Goal: Information Seeking & Learning: Learn about a topic

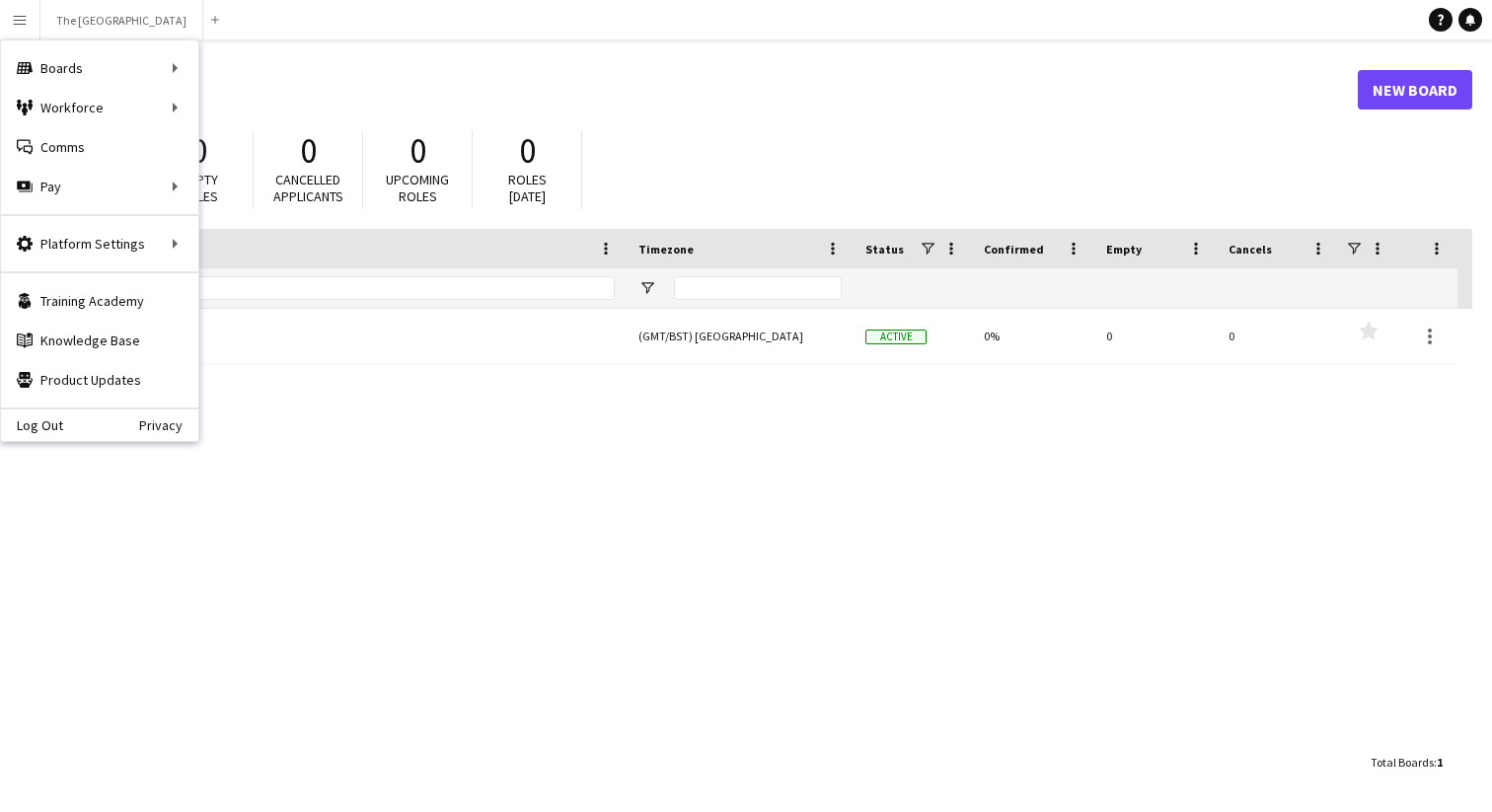
click at [1121, 93] on h1 "Boards" at bounding box center [697, 90] width 1323 height 30
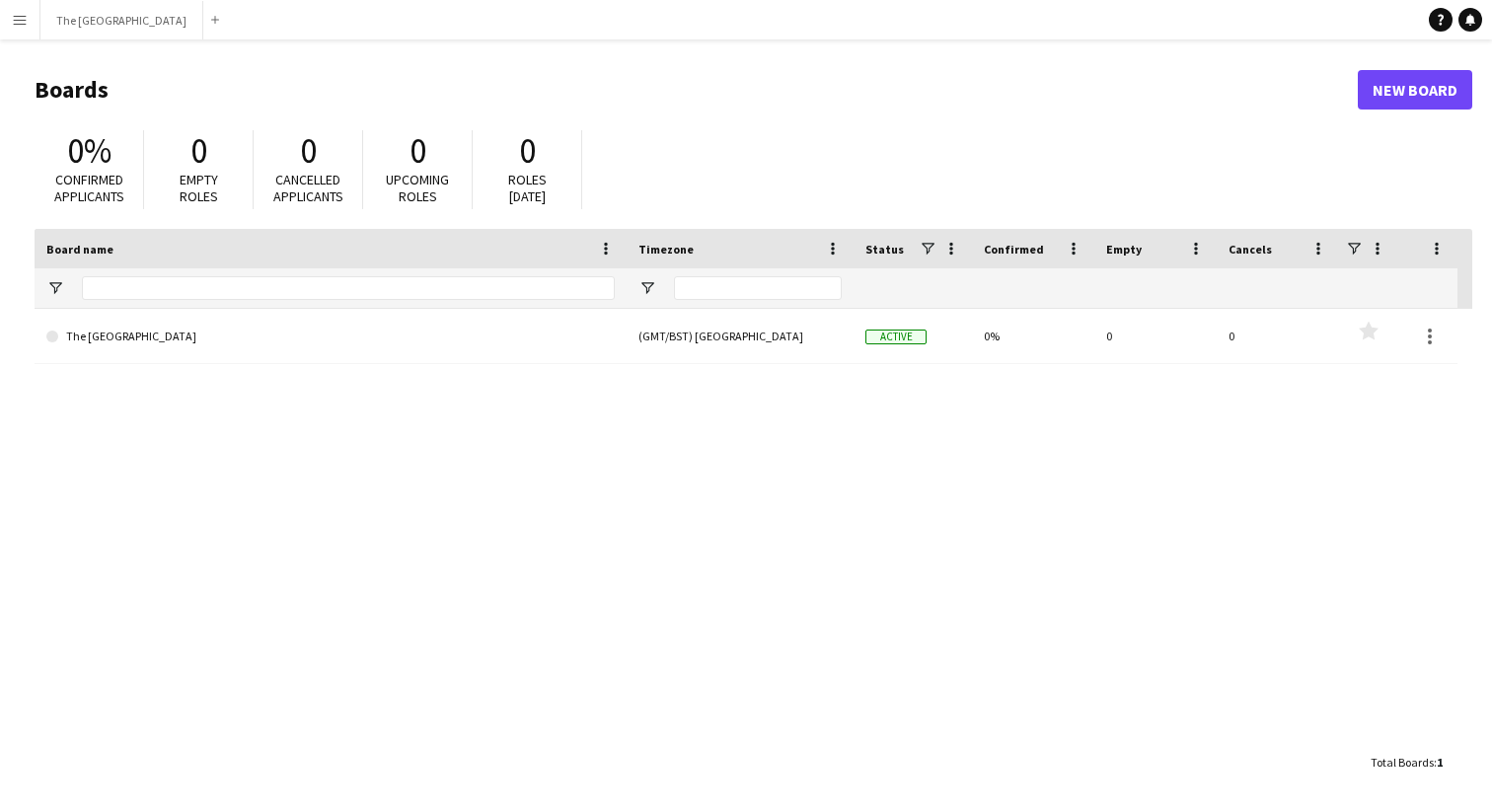
click at [22, 11] on button "Menu" at bounding box center [20, 20] width 40 height 40
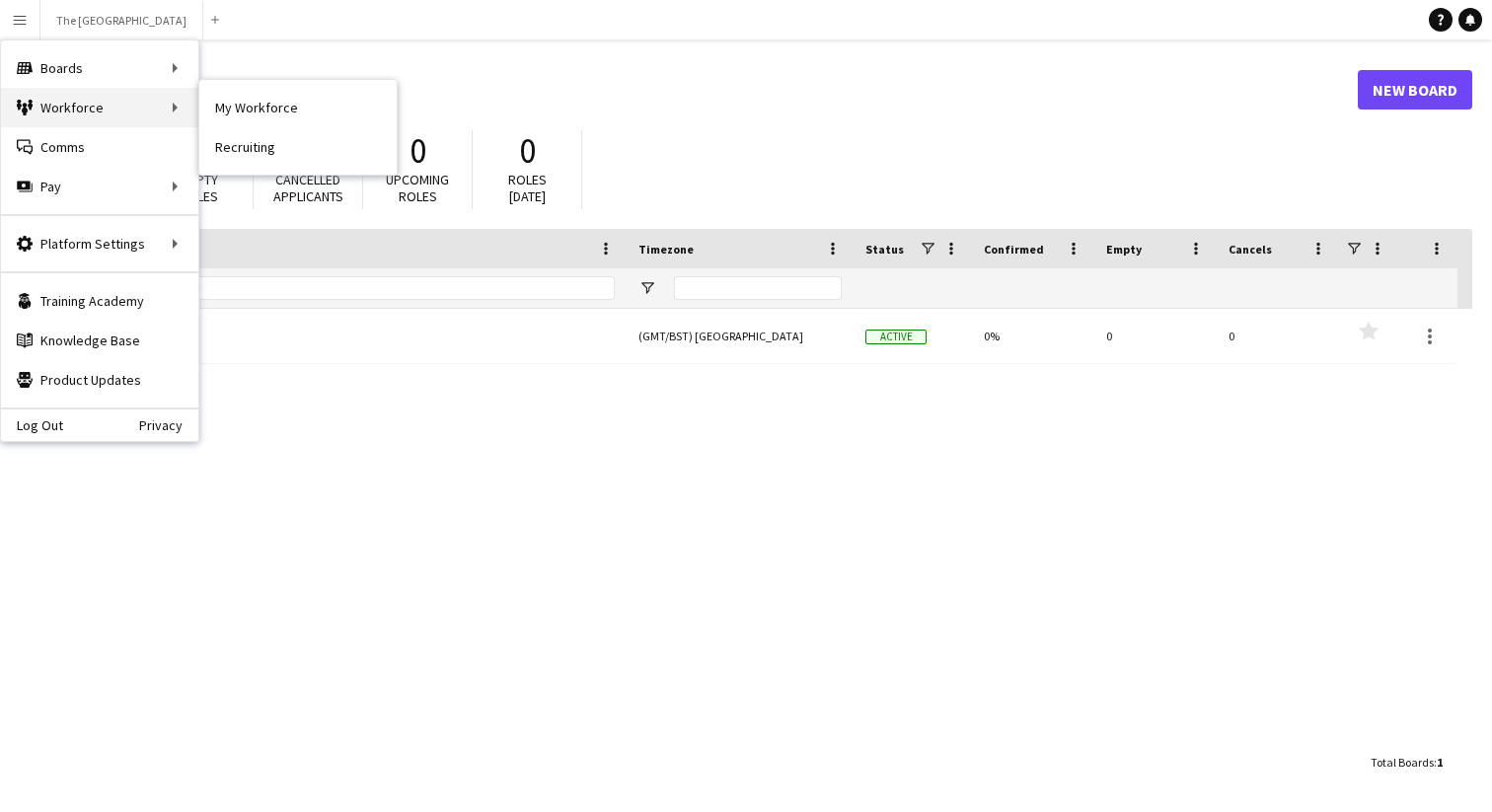
click at [52, 111] on div "Workforce Workforce" at bounding box center [100, 108] width 198 height 40
click at [164, 109] on div "Workforce Workforce" at bounding box center [100, 108] width 198 height 40
click at [256, 105] on link "My Workforce" at bounding box center [299, 108] width 198 height 40
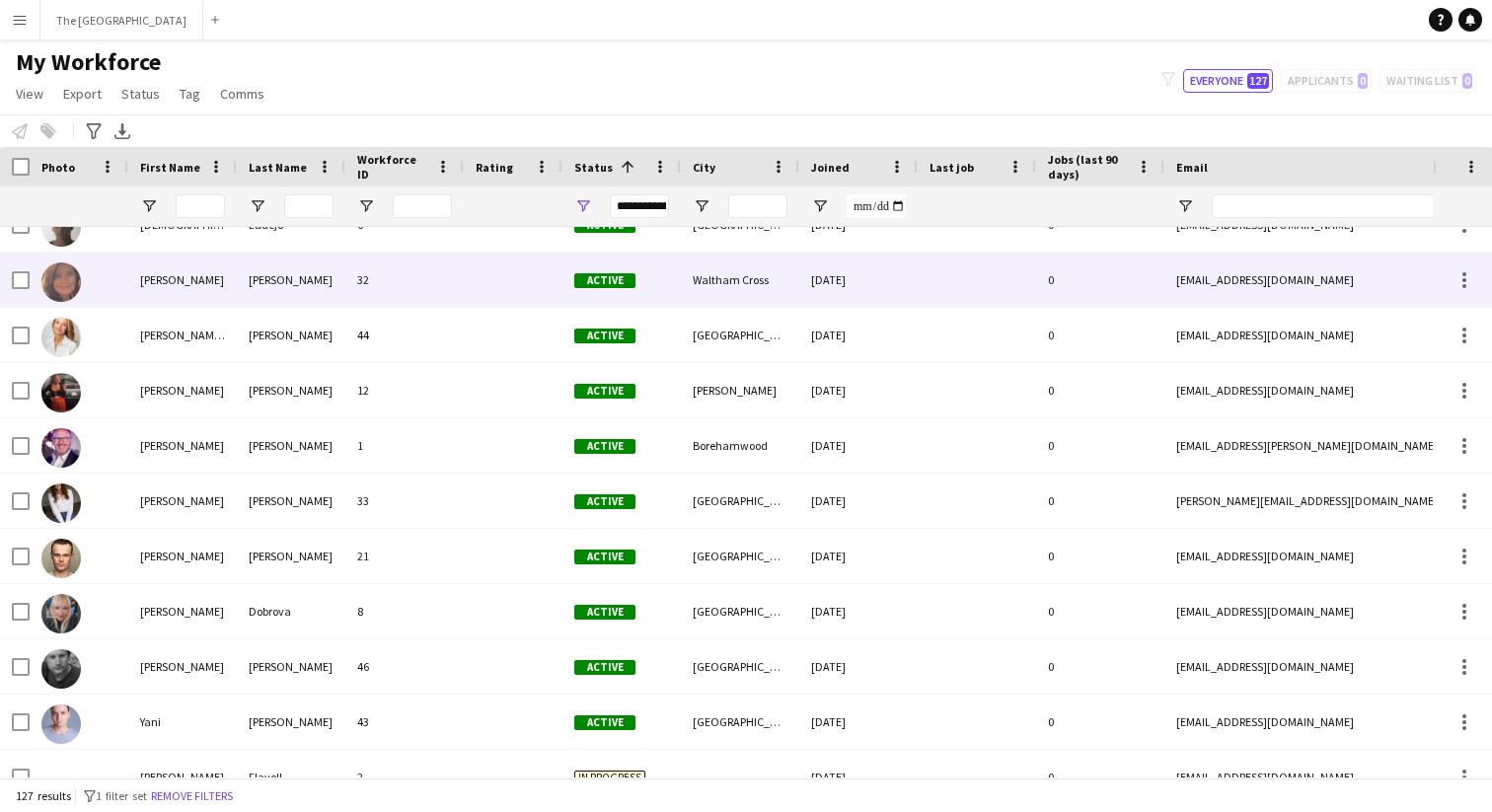
scroll to position [1067, 0]
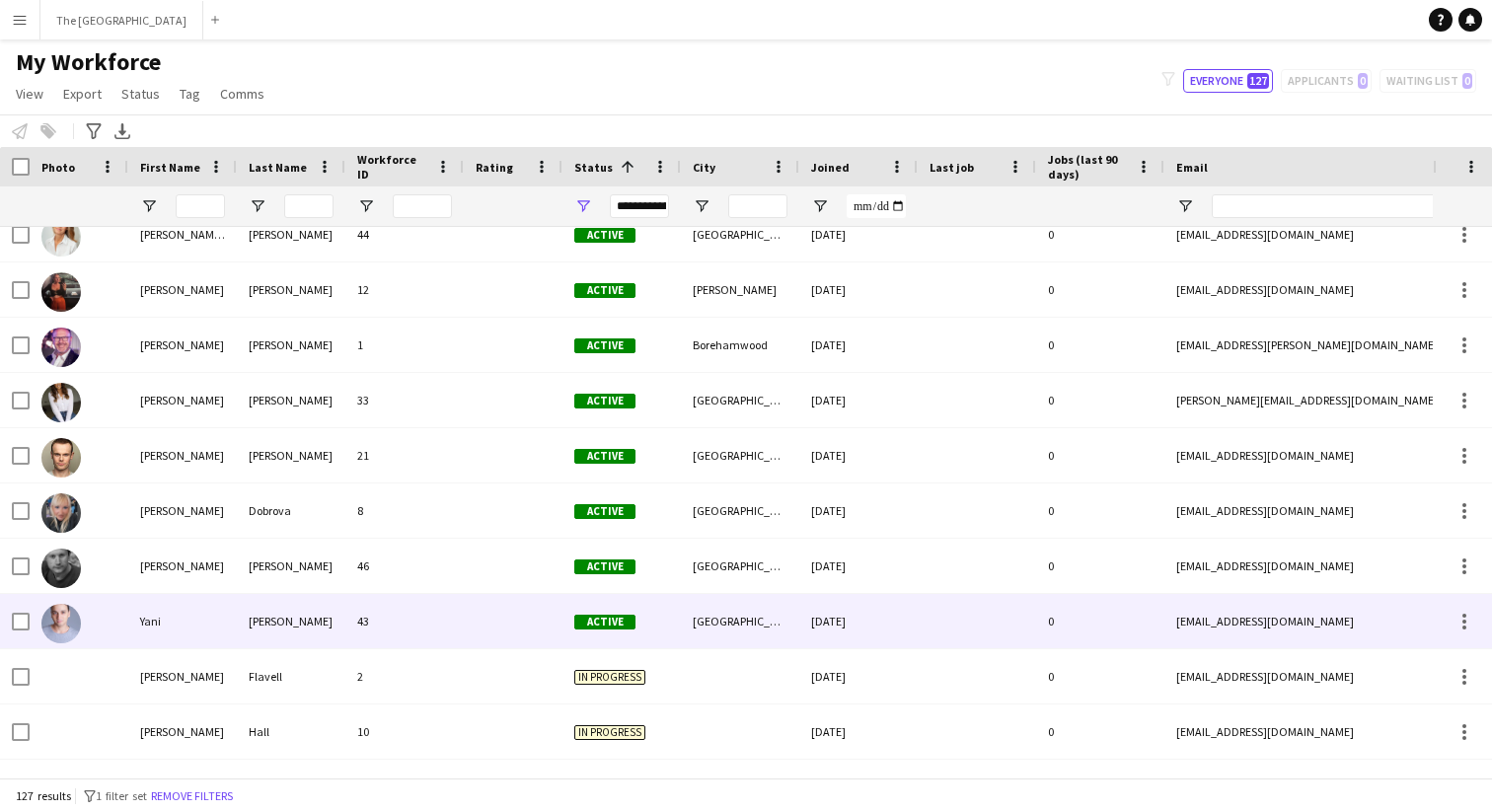
click at [295, 614] on div "[PERSON_NAME]" at bounding box center [291, 621] width 109 height 54
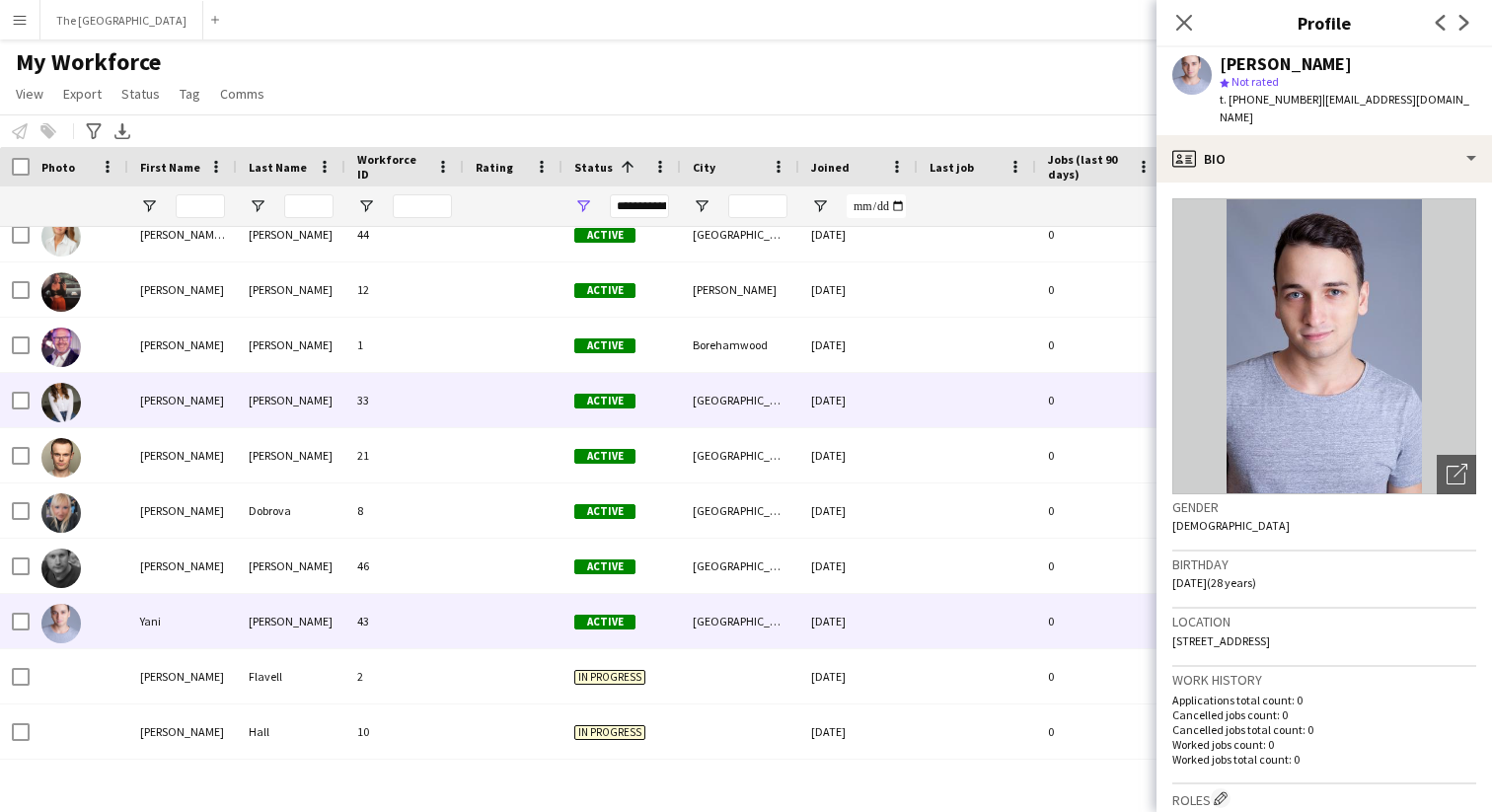
click at [311, 398] on div "[PERSON_NAME]" at bounding box center [291, 400] width 109 height 54
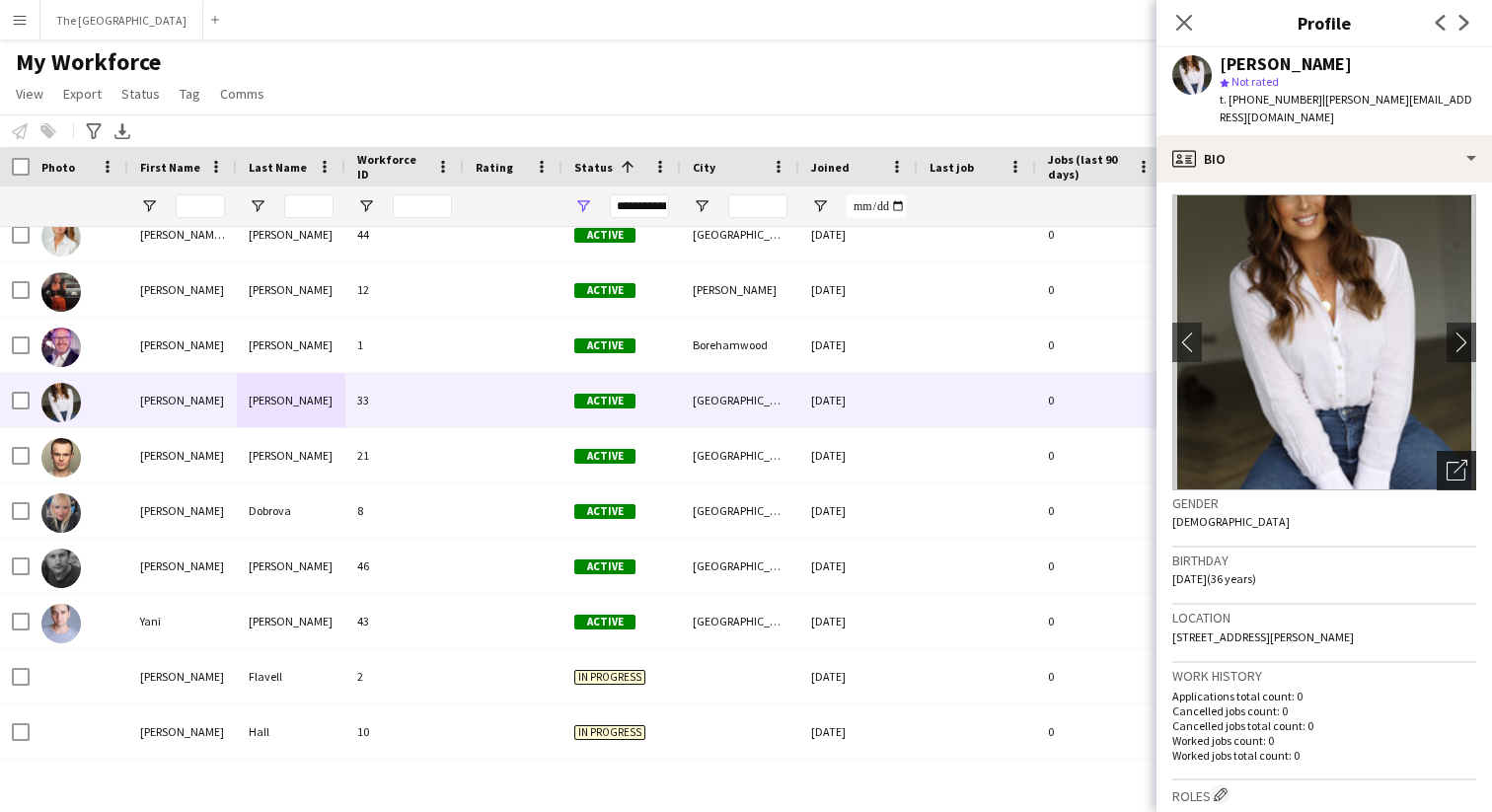
click at [1459, 459] on icon "Open photos pop-in" at bounding box center [1457, 469] width 21 height 21
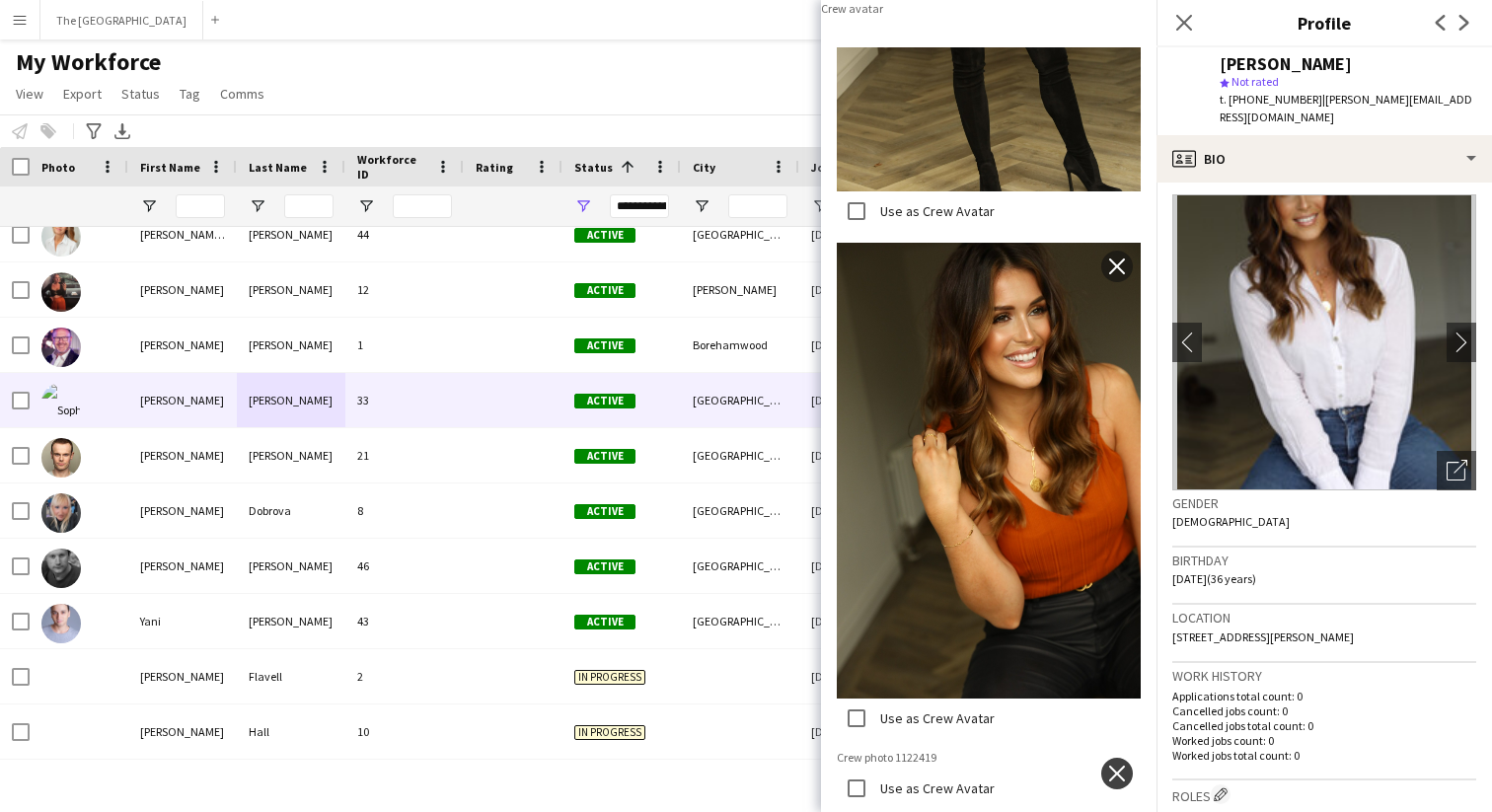
click at [1120, 765] on app-icon "close" at bounding box center [1117, 773] width 20 height 16
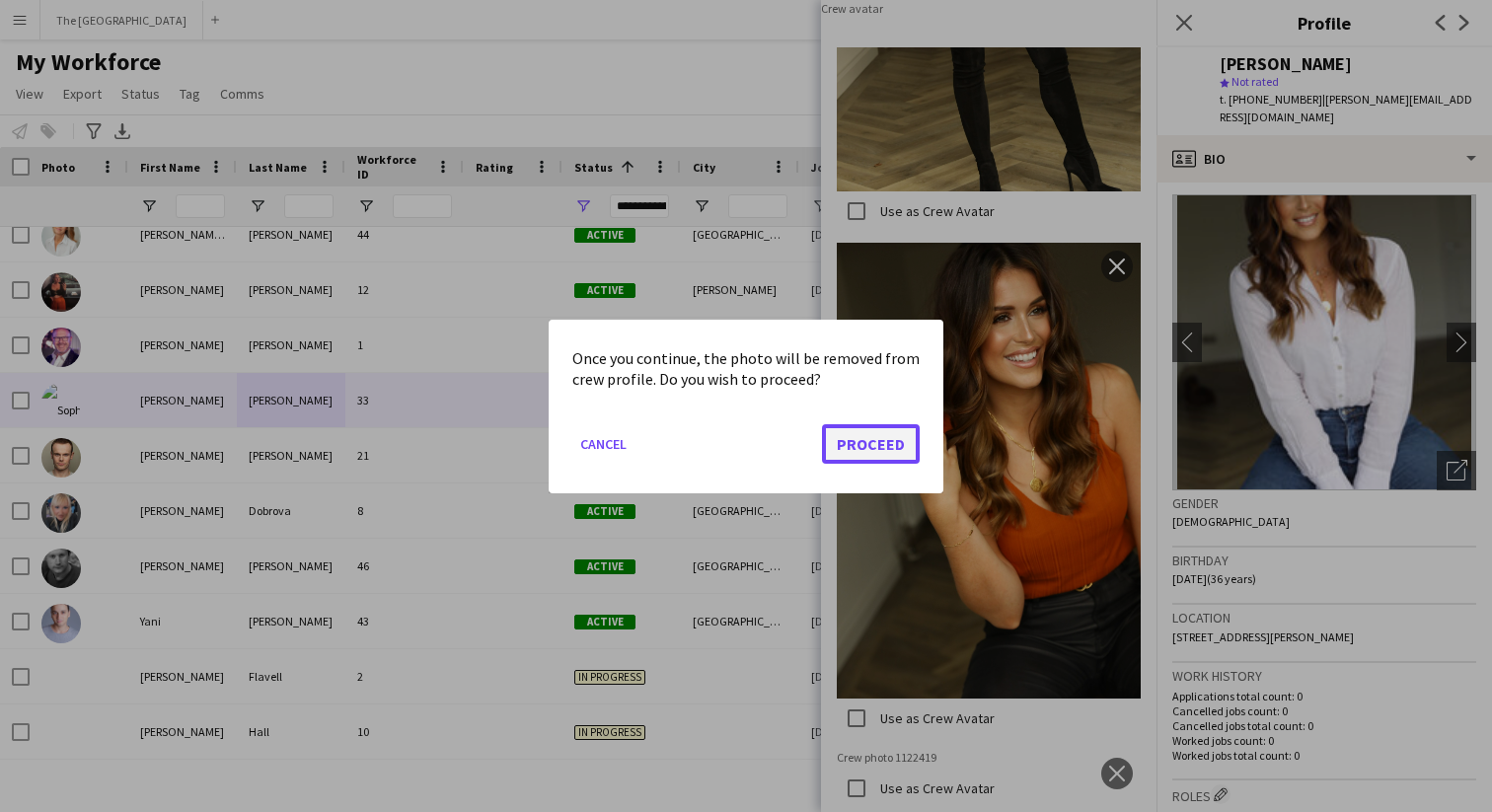
click at [891, 455] on button "Proceed" at bounding box center [871, 443] width 98 height 40
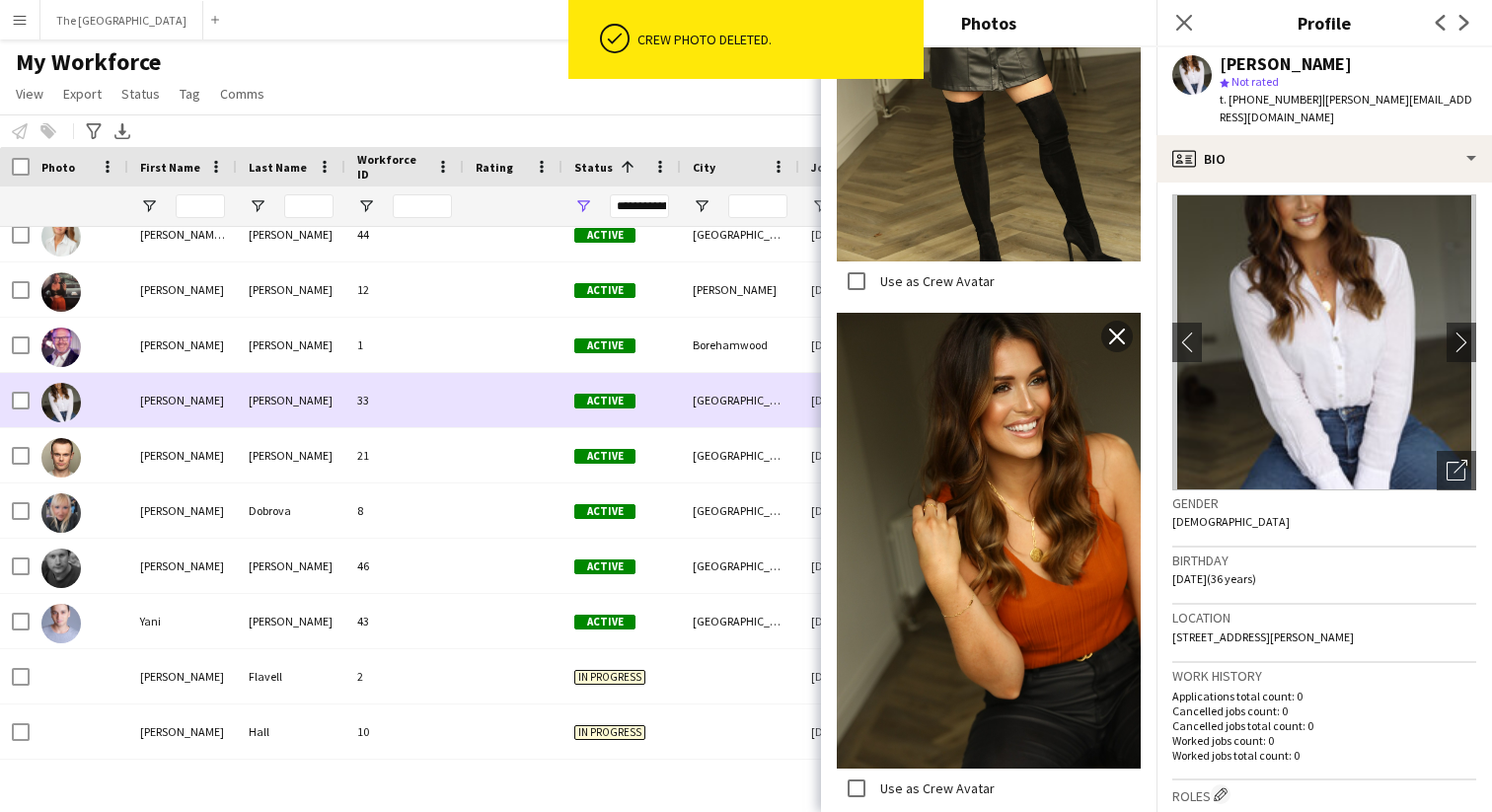
click at [171, 399] on div "[PERSON_NAME]" at bounding box center [182, 400] width 109 height 54
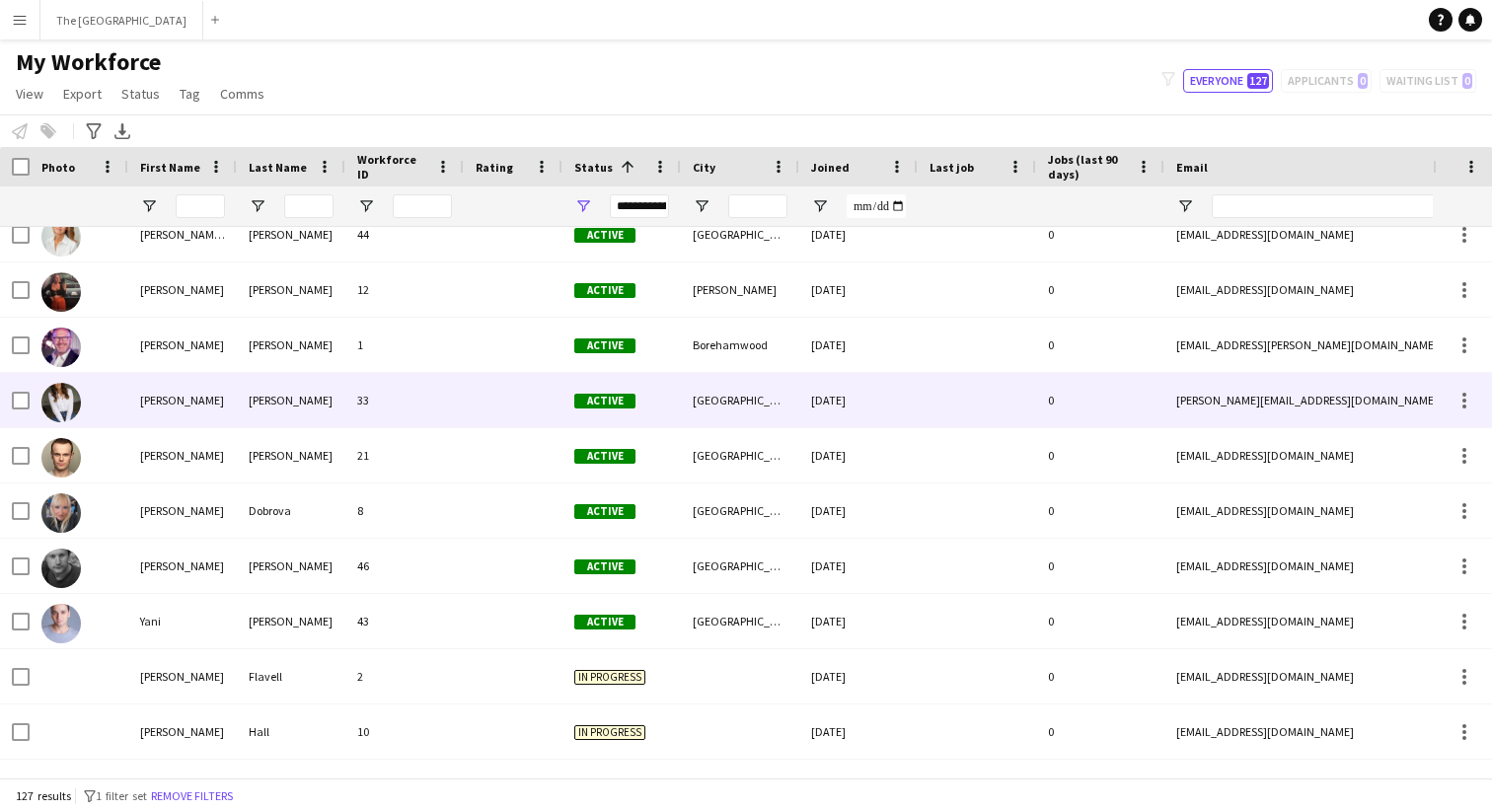
click at [51, 413] on img at bounding box center [61, 403] width 40 height 40
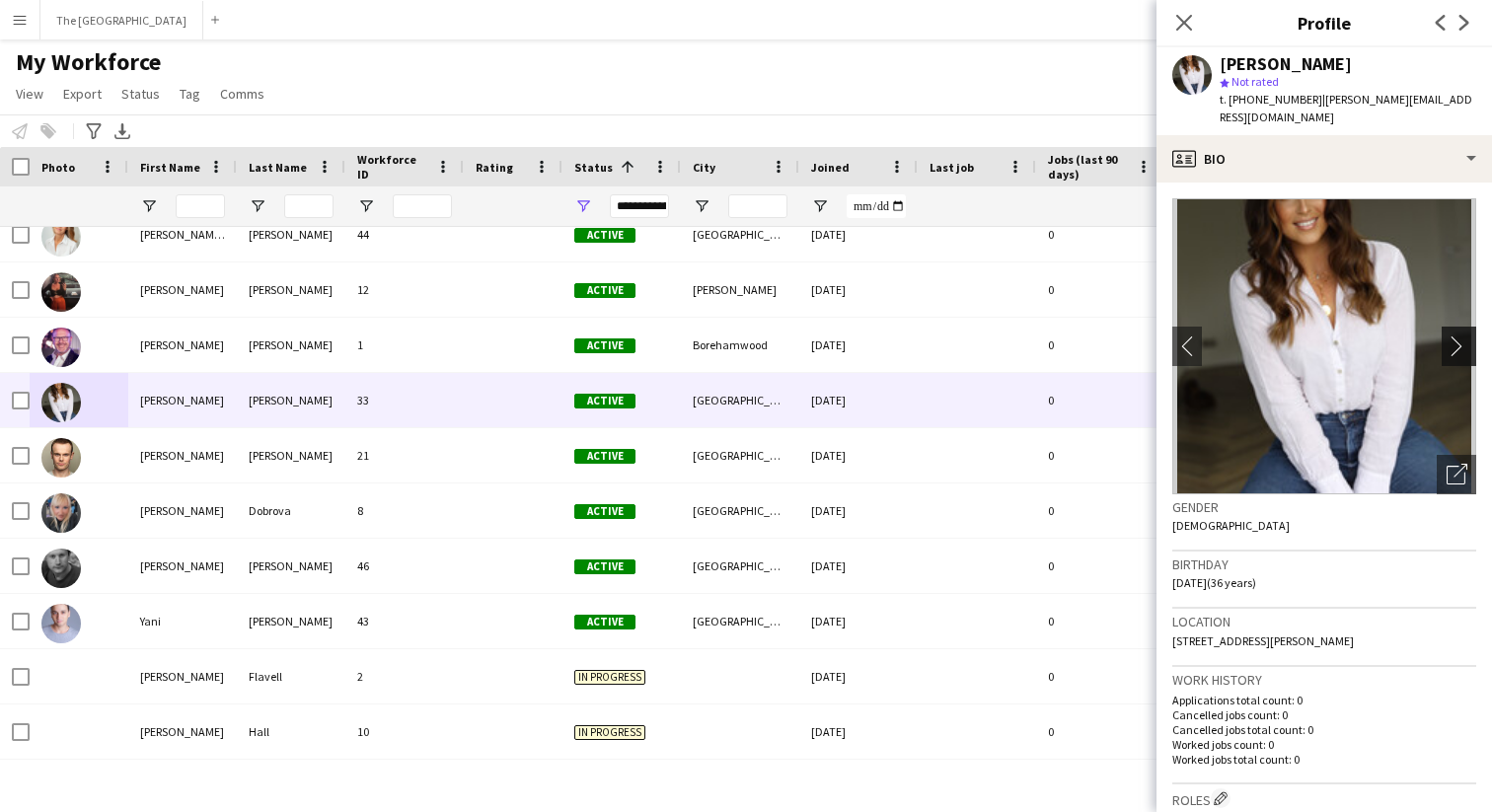
click at [1473, 336] on app-icon "chevron-right" at bounding box center [1462, 346] width 31 height 21
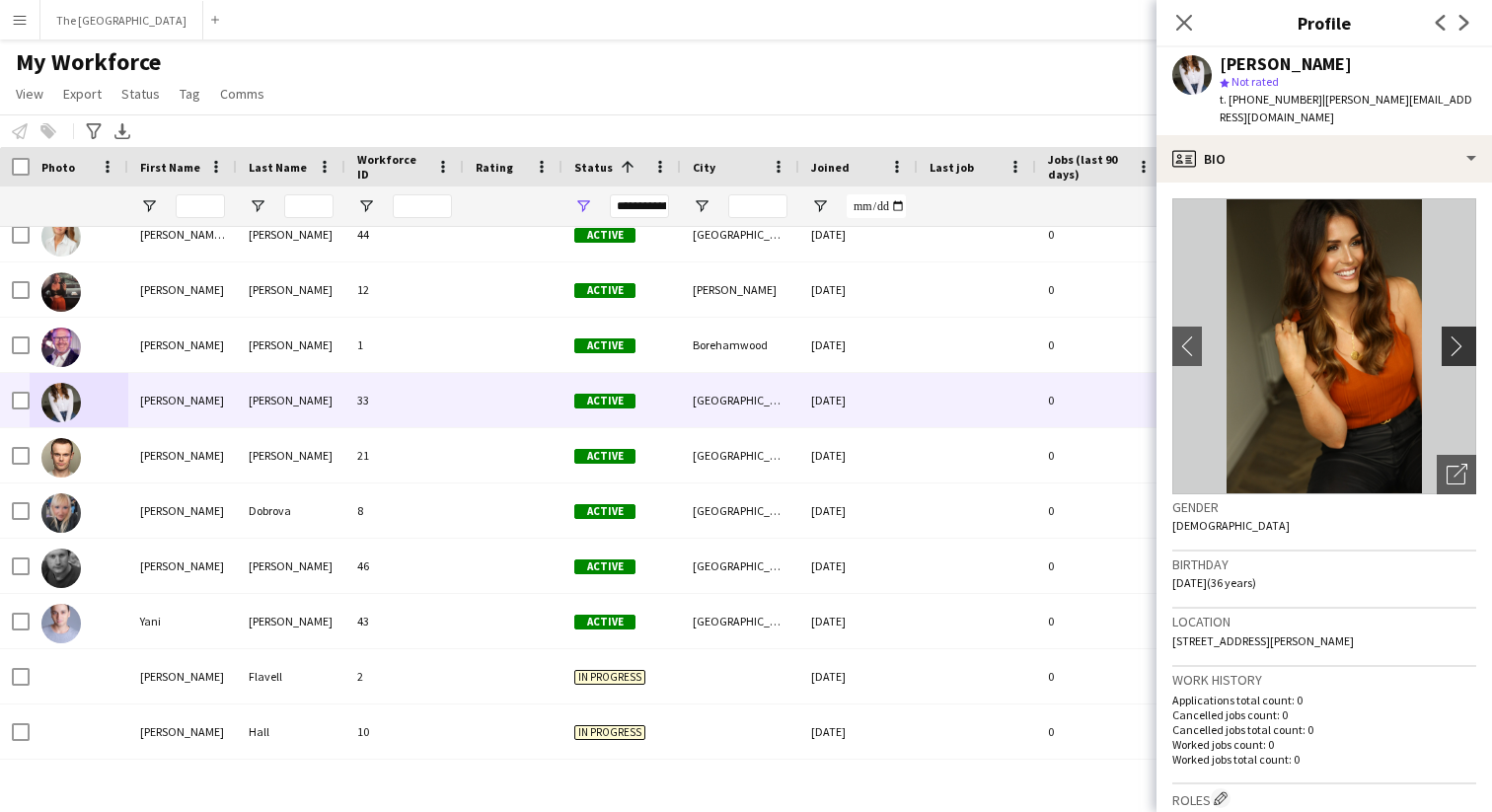
click at [1458, 336] on app-icon "chevron-right" at bounding box center [1462, 346] width 31 height 21
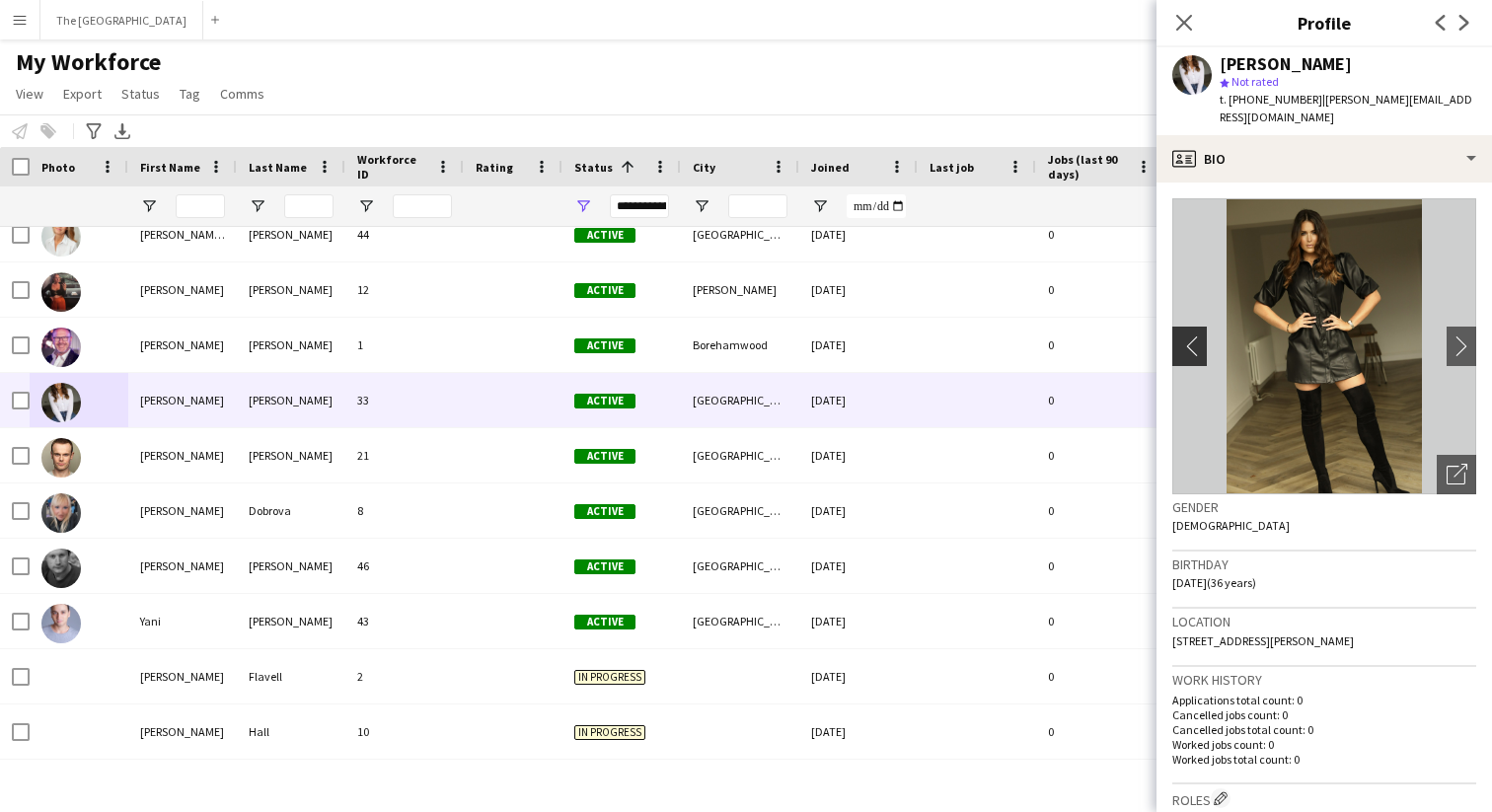
click at [1184, 336] on app-icon "chevron-left" at bounding box center [1187, 346] width 31 height 21
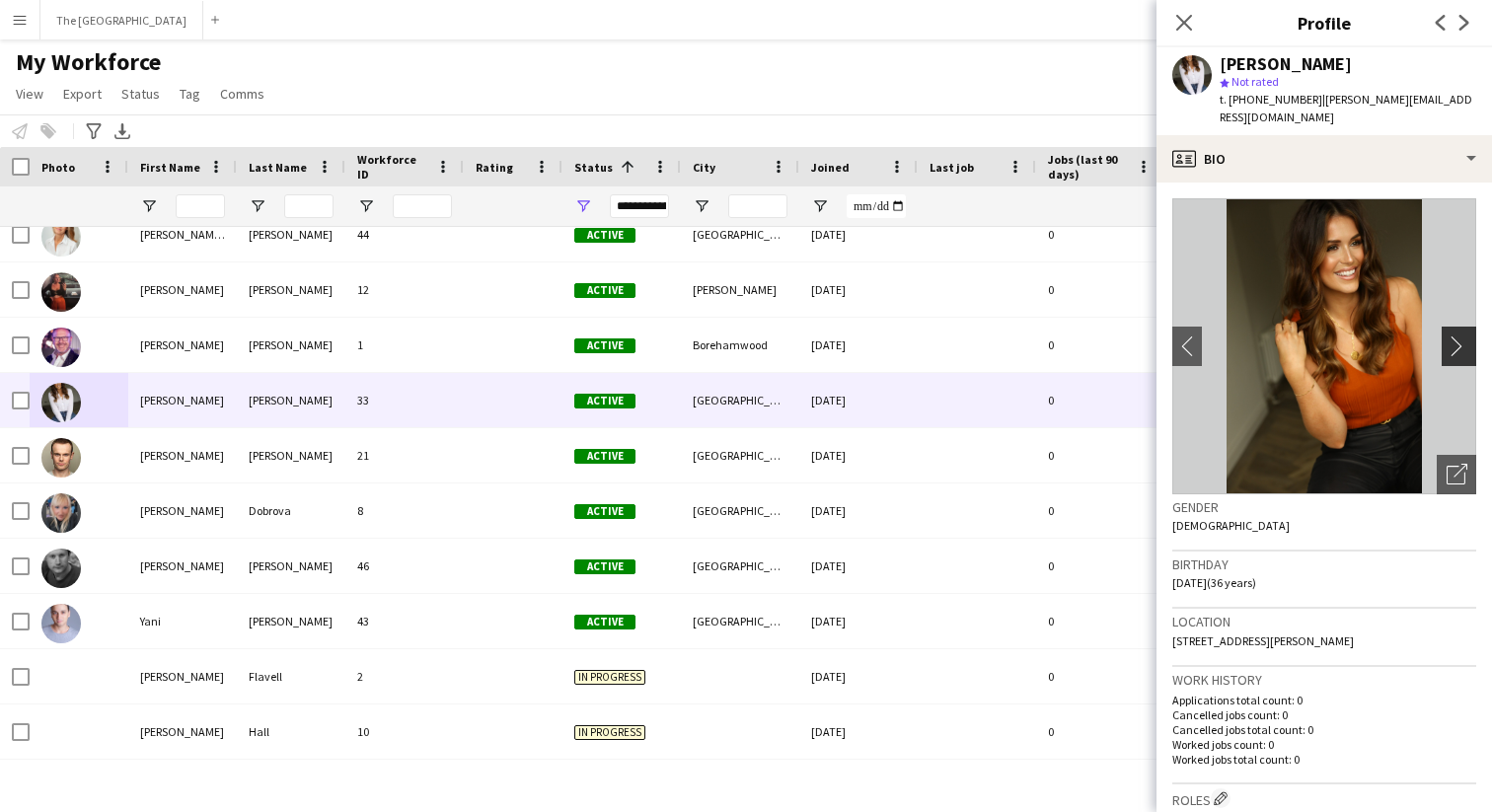
click at [1462, 336] on app-icon "chevron-right" at bounding box center [1462, 346] width 31 height 21
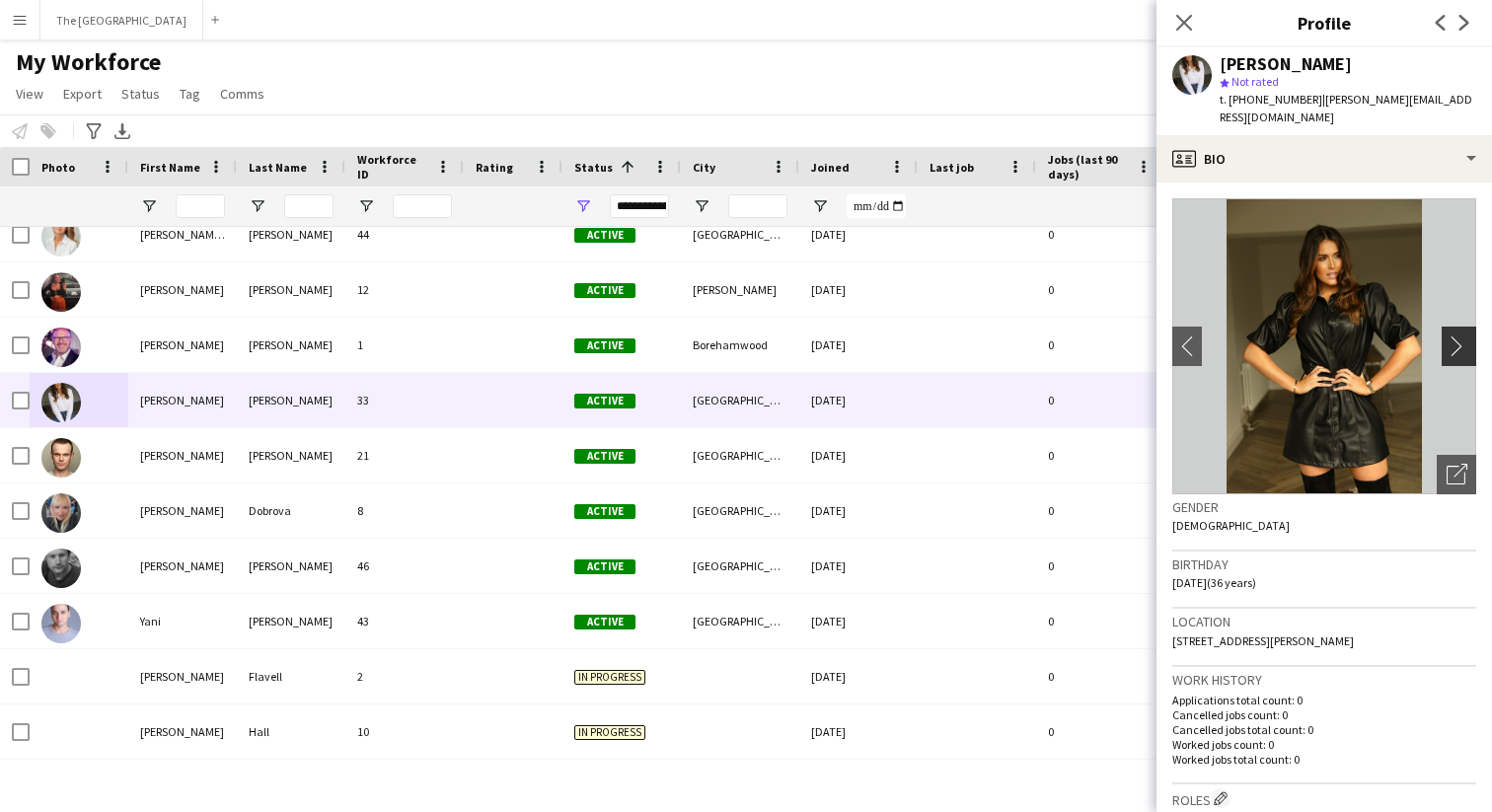
click at [1462, 336] on app-icon "chevron-right" at bounding box center [1462, 346] width 31 height 21
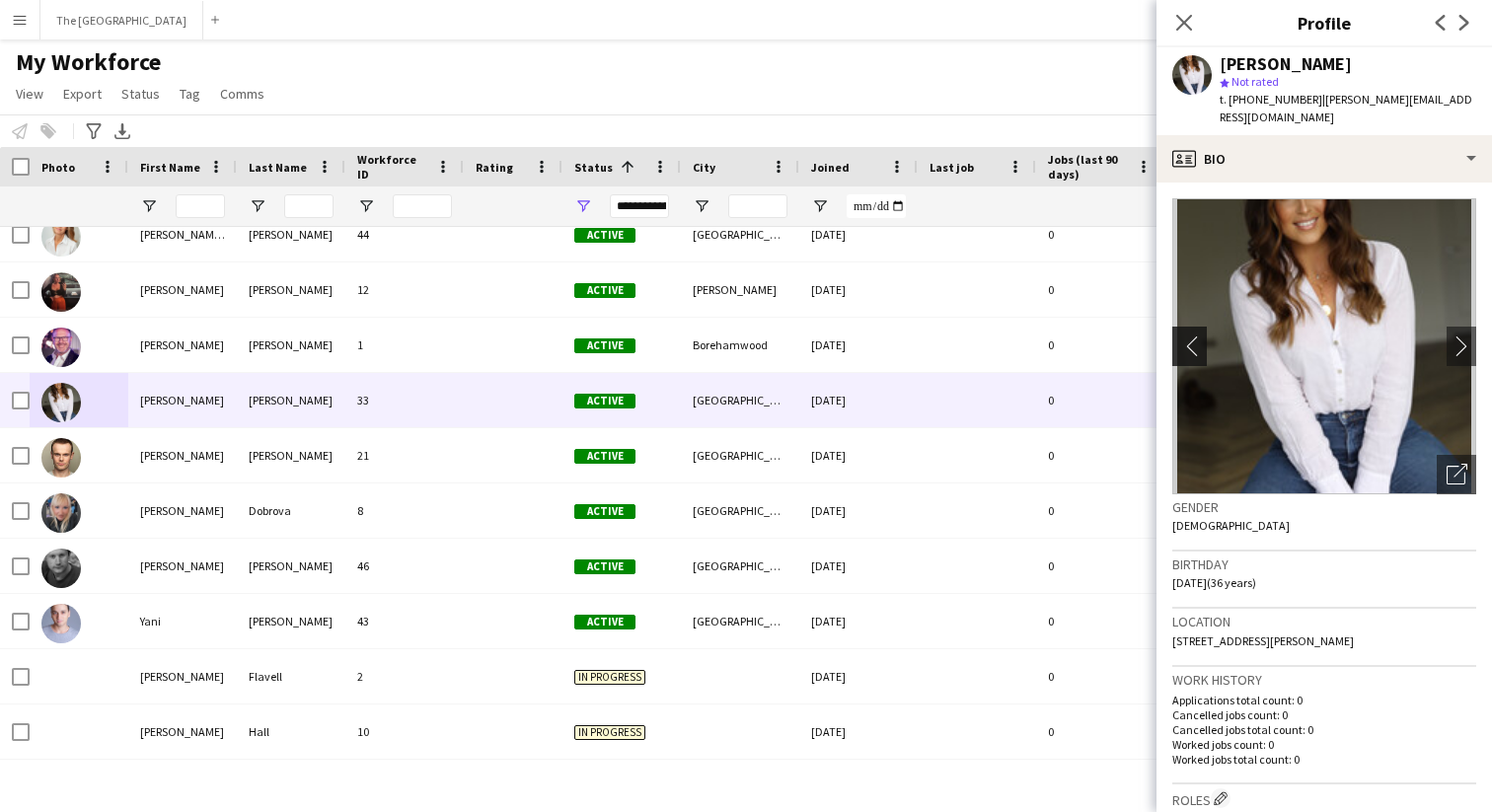
click at [1198, 336] on app-icon "chevron-left" at bounding box center [1187, 346] width 31 height 21
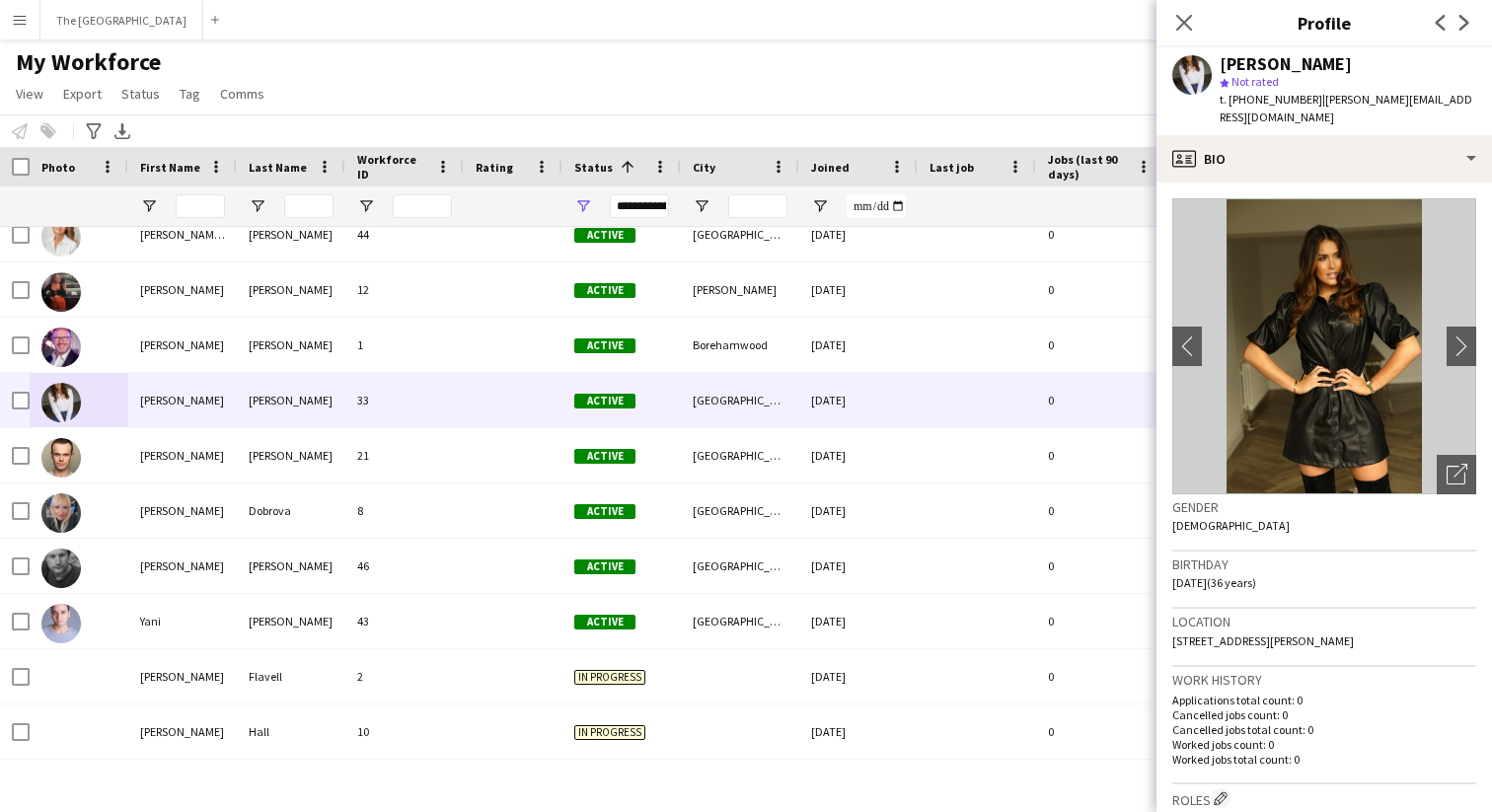
click at [1343, 394] on img at bounding box center [1324, 347] width 304 height 296
click at [1463, 463] on icon "Open photos pop-in" at bounding box center [1457, 473] width 21 height 21
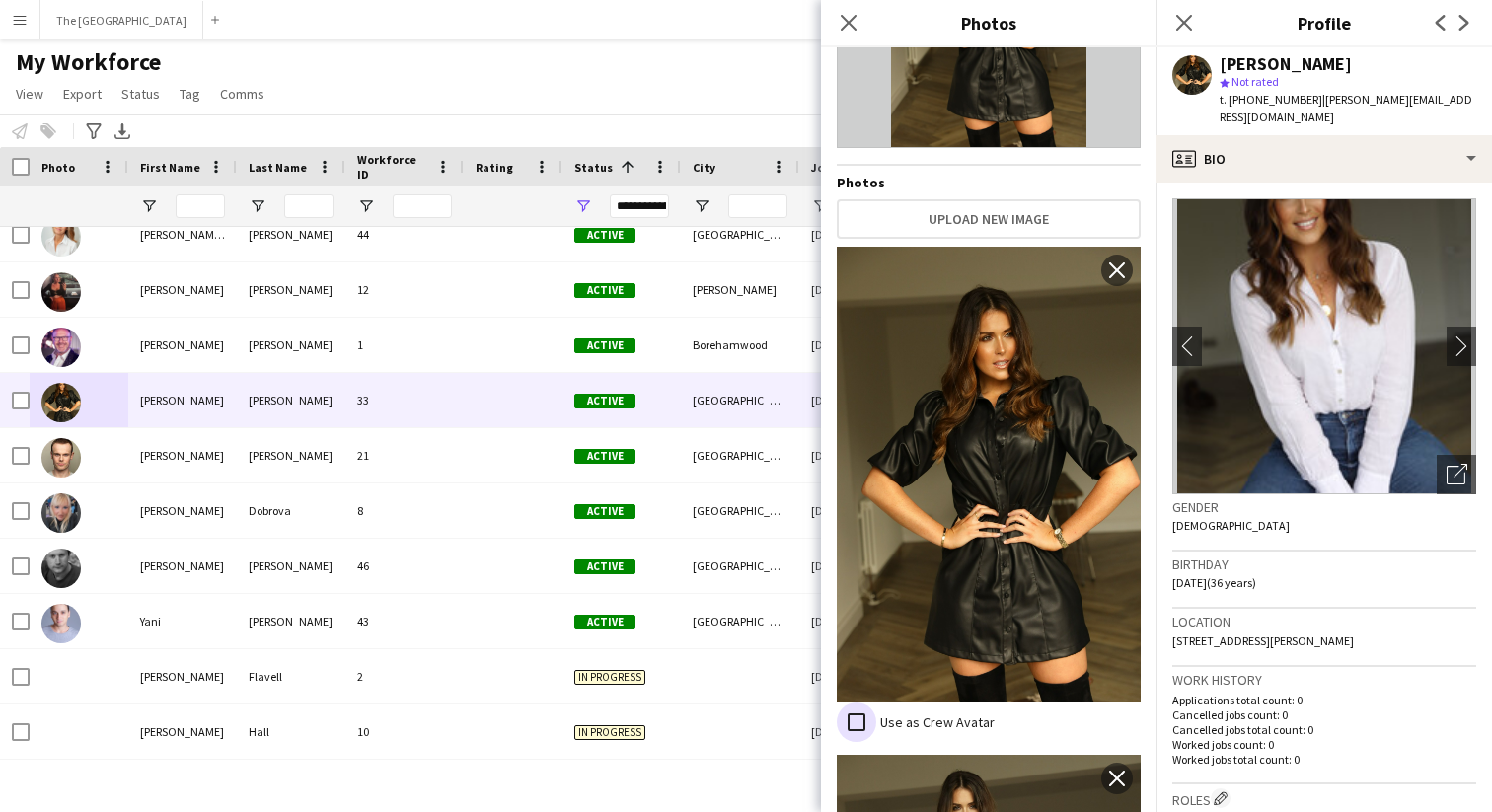
scroll to position [0, 0]
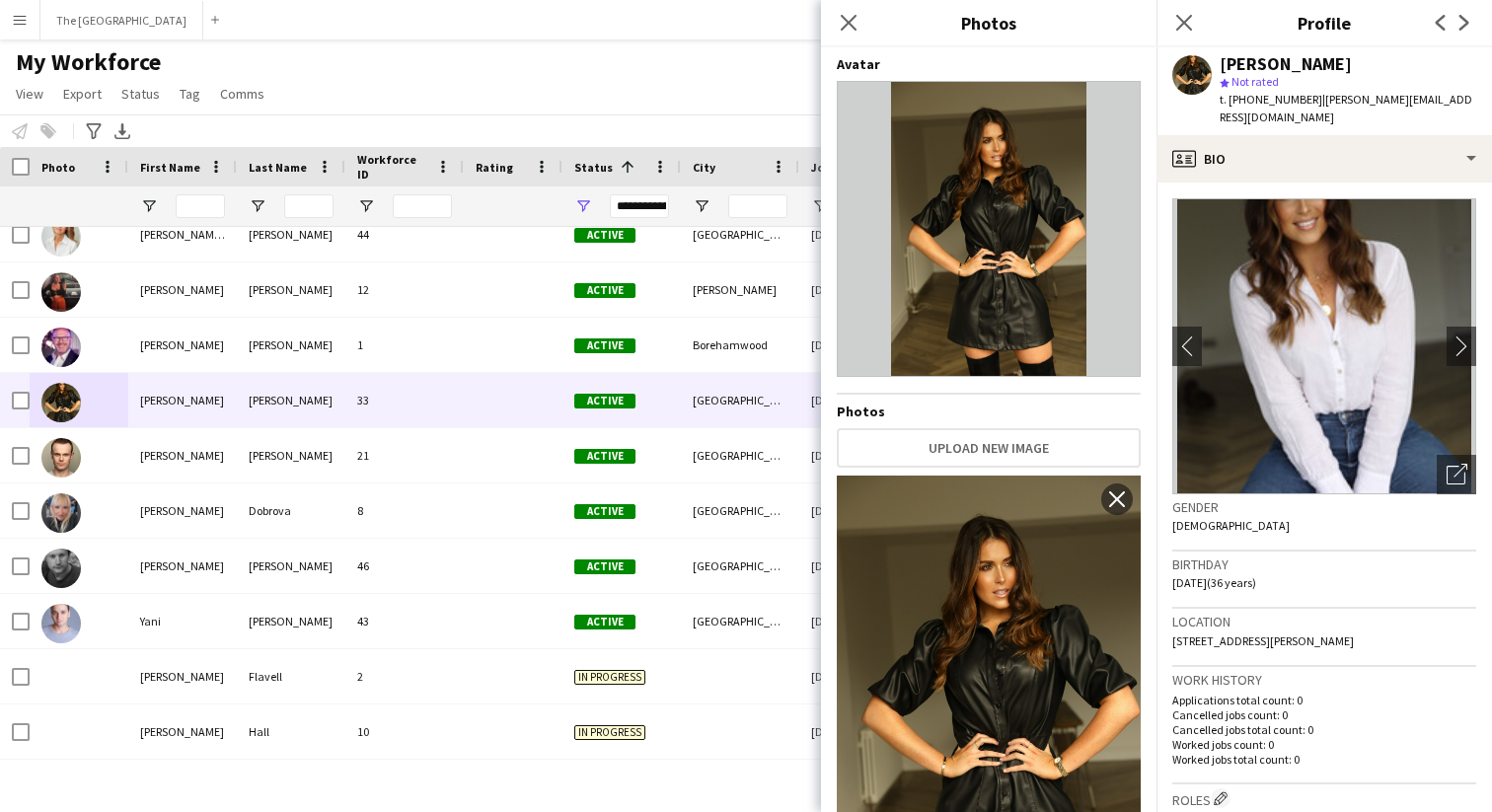
click at [952, 334] on img at bounding box center [989, 229] width 304 height 296
click at [965, 300] on img at bounding box center [989, 229] width 304 height 296
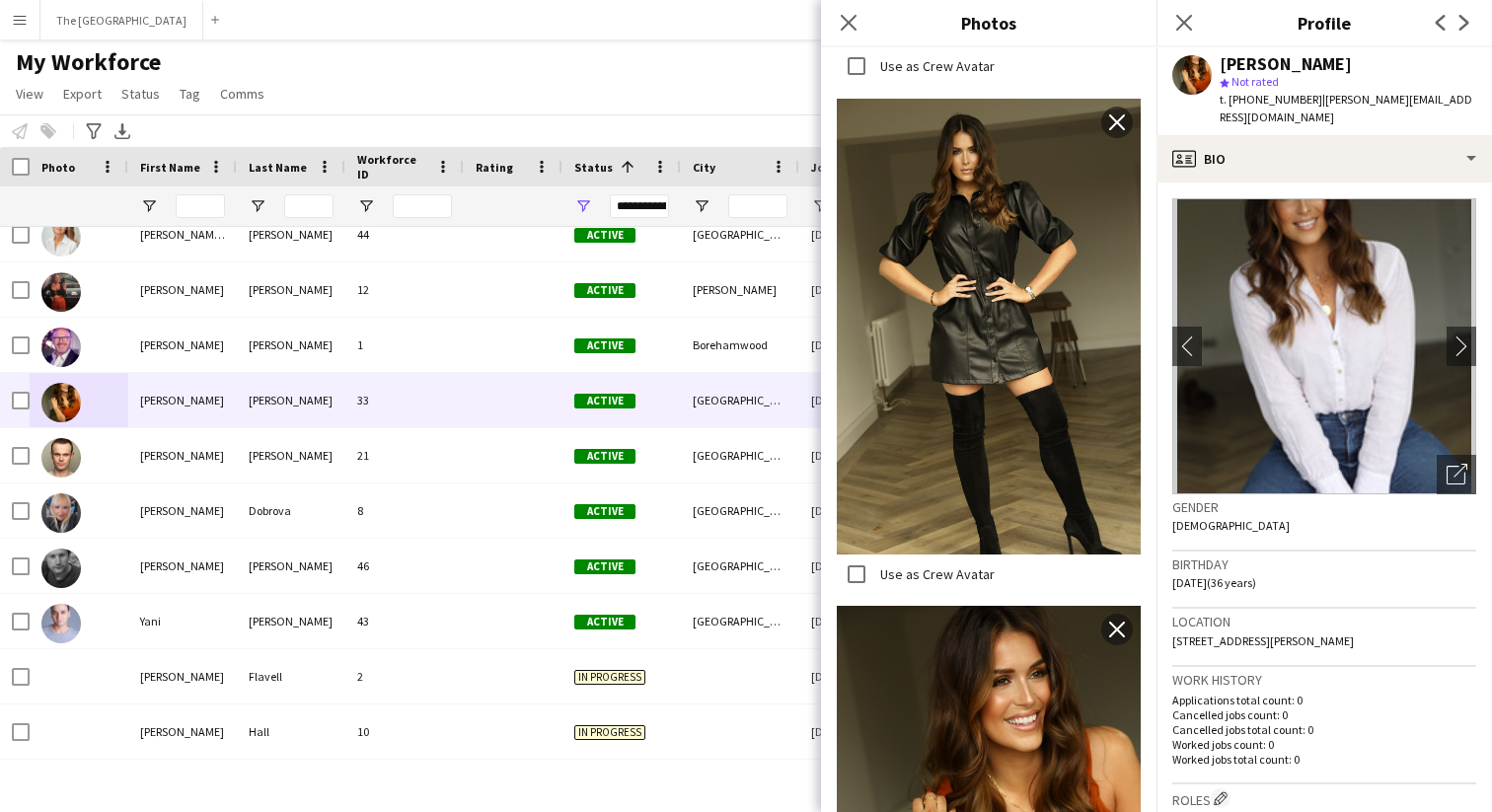
scroll to position [683, 0]
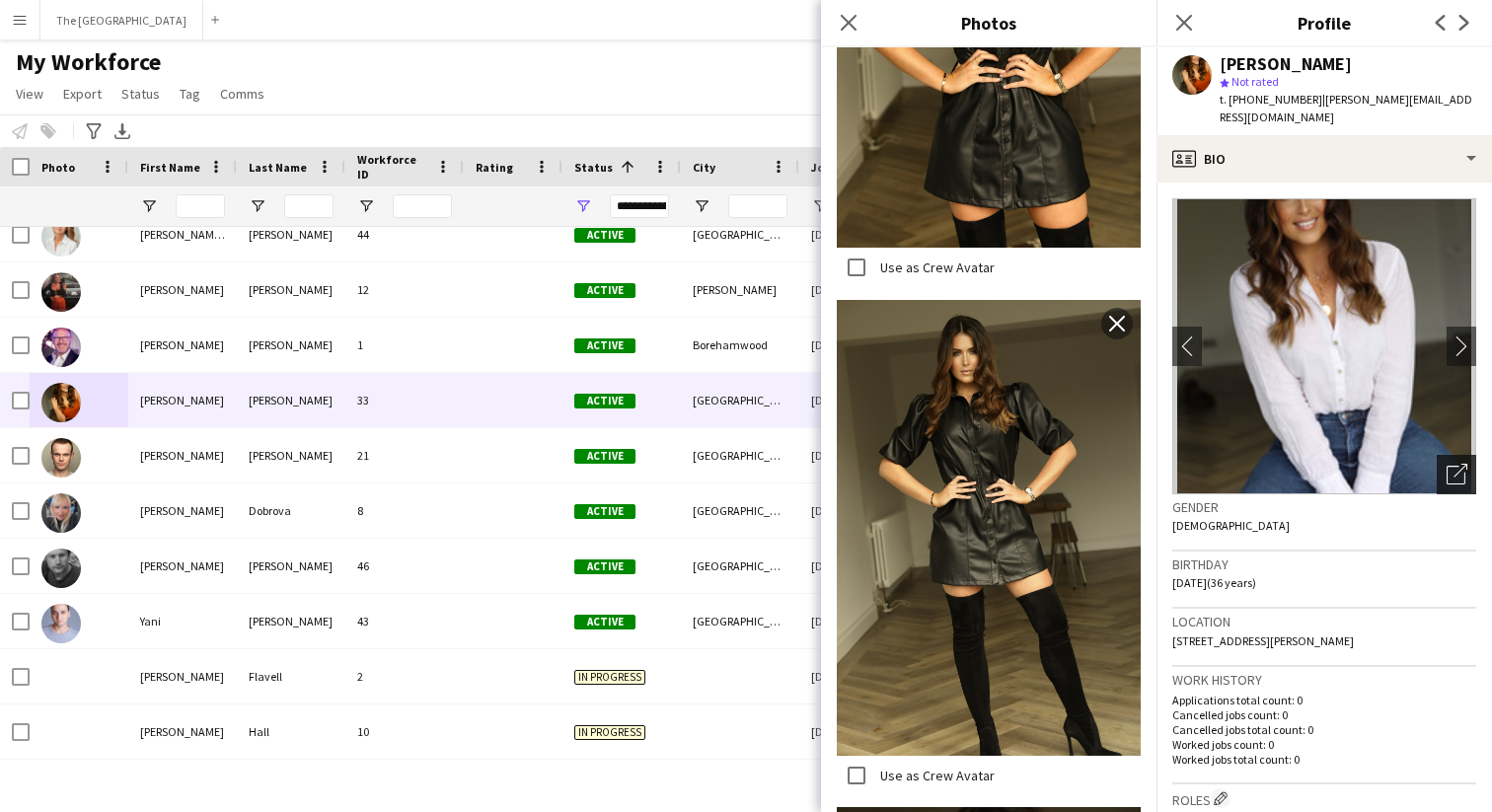
click at [1455, 463] on icon "Open photos pop-in" at bounding box center [1457, 473] width 21 height 21
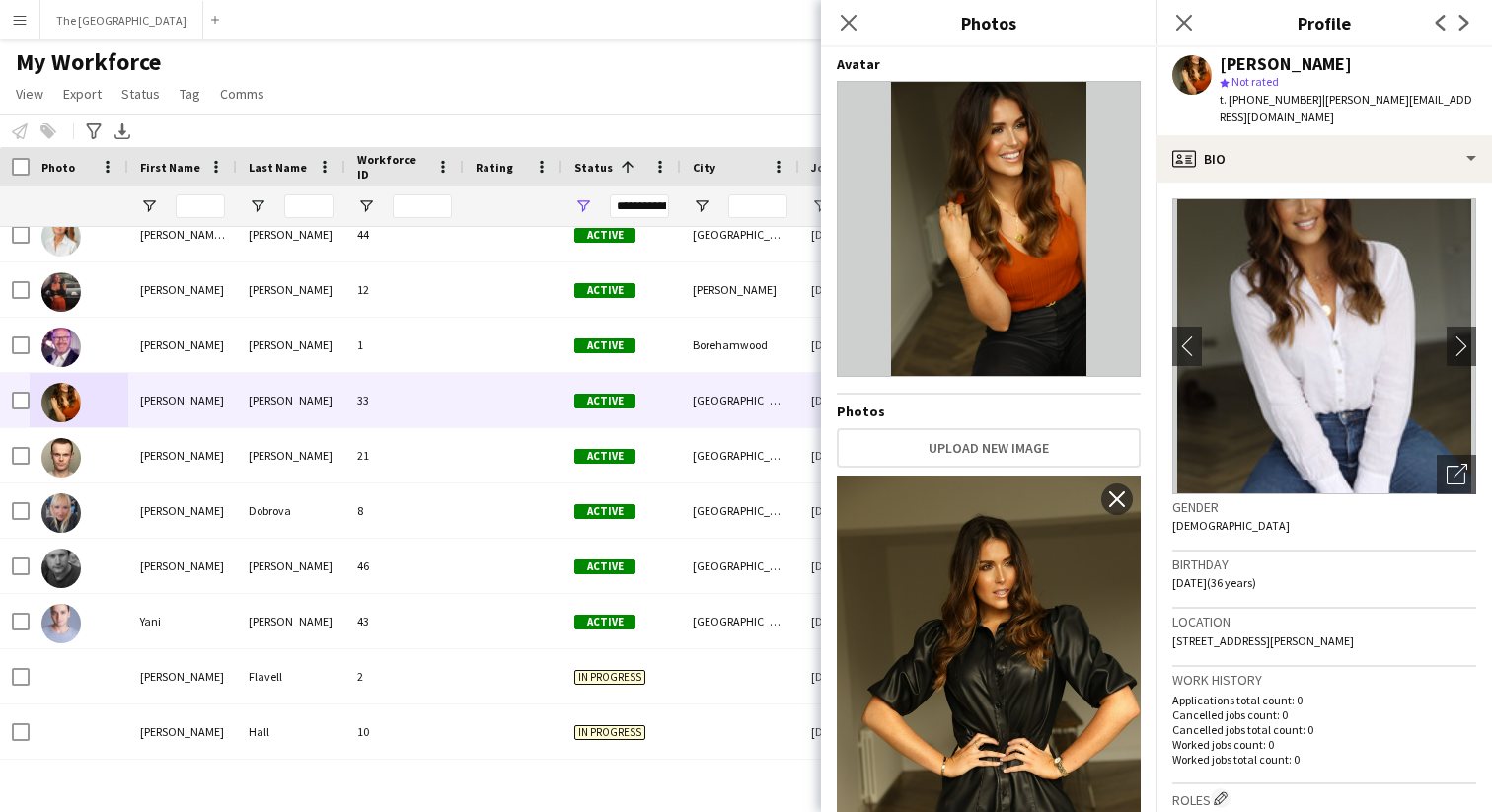
click at [1013, 292] on img at bounding box center [989, 229] width 304 height 296
click at [973, 300] on img at bounding box center [989, 229] width 304 height 296
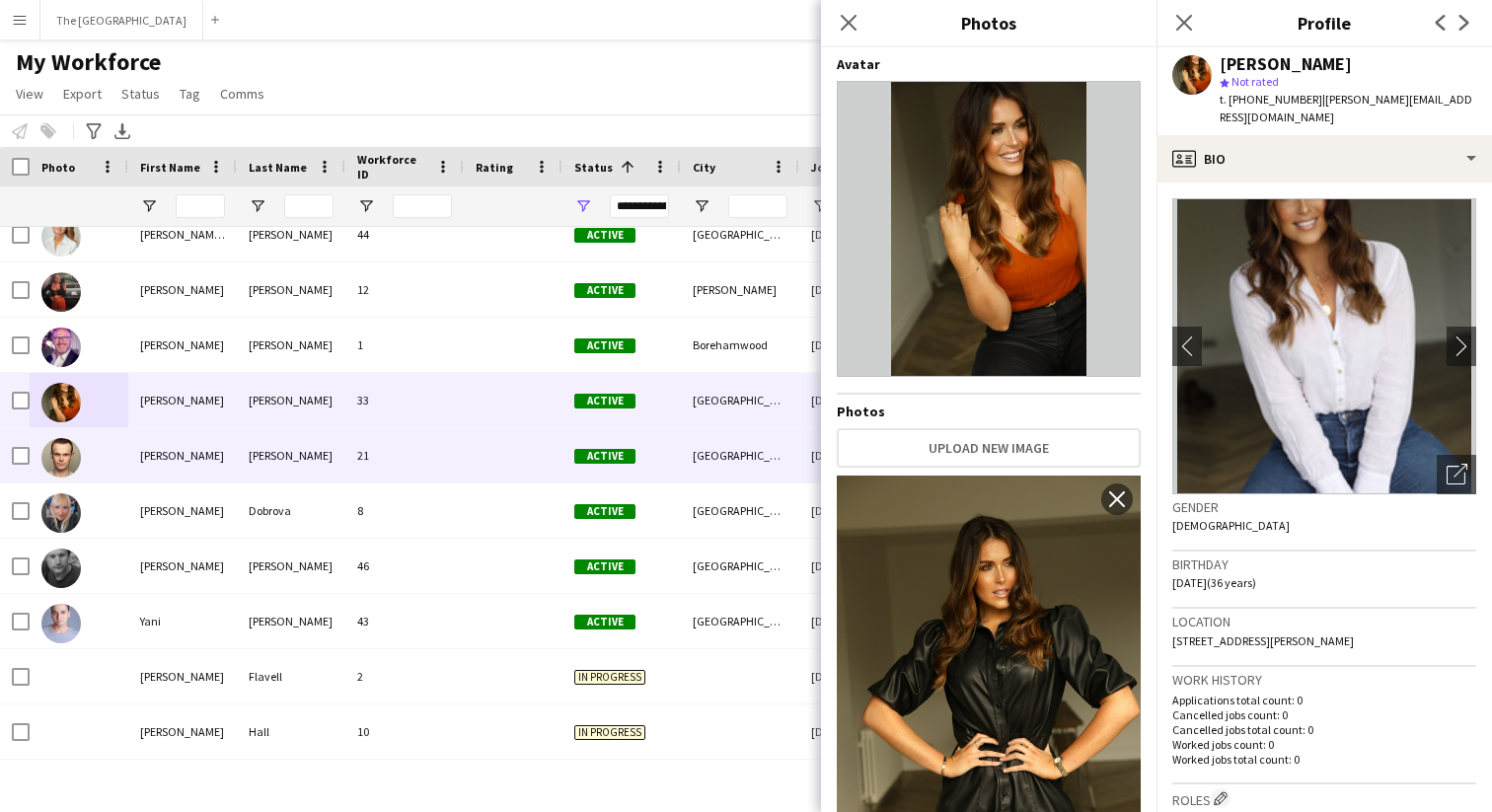
click at [215, 466] on div "[PERSON_NAME]" at bounding box center [182, 455] width 109 height 54
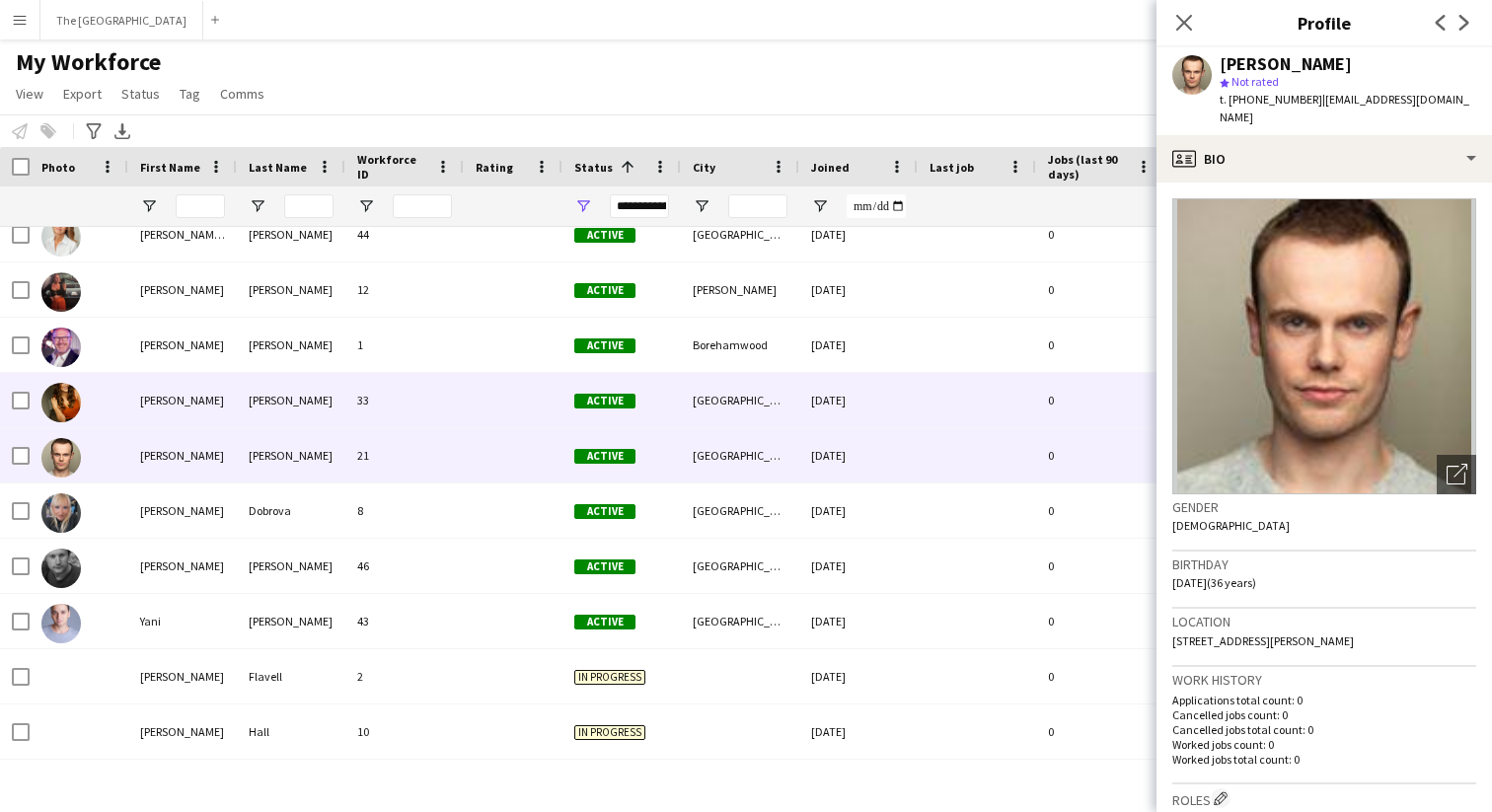
click at [216, 405] on div "[PERSON_NAME]" at bounding box center [182, 400] width 109 height 54
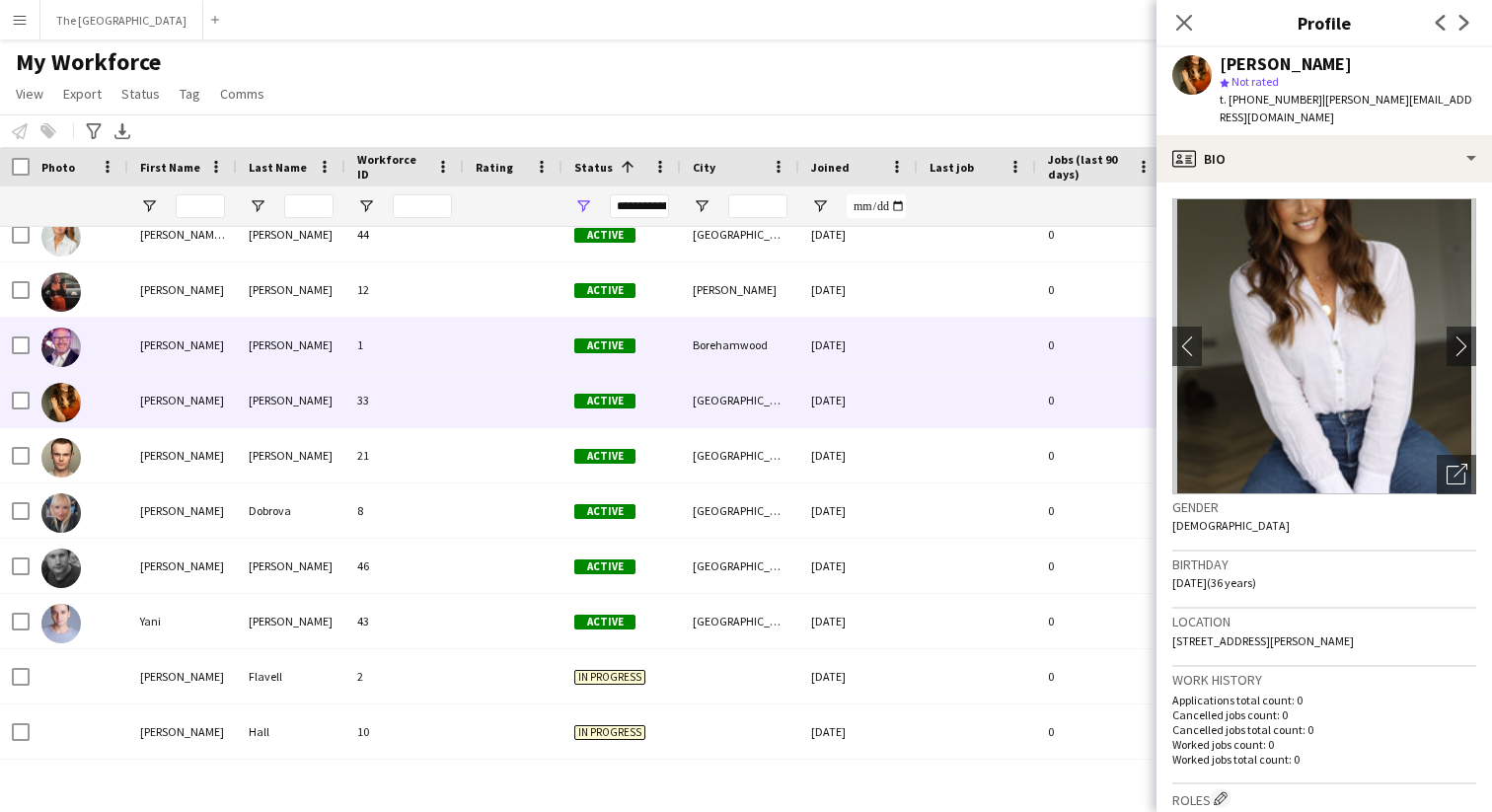
click at [208, 343] on div "[PERSON_NAME]" at bounding box center [182, 345] width 109 height 54
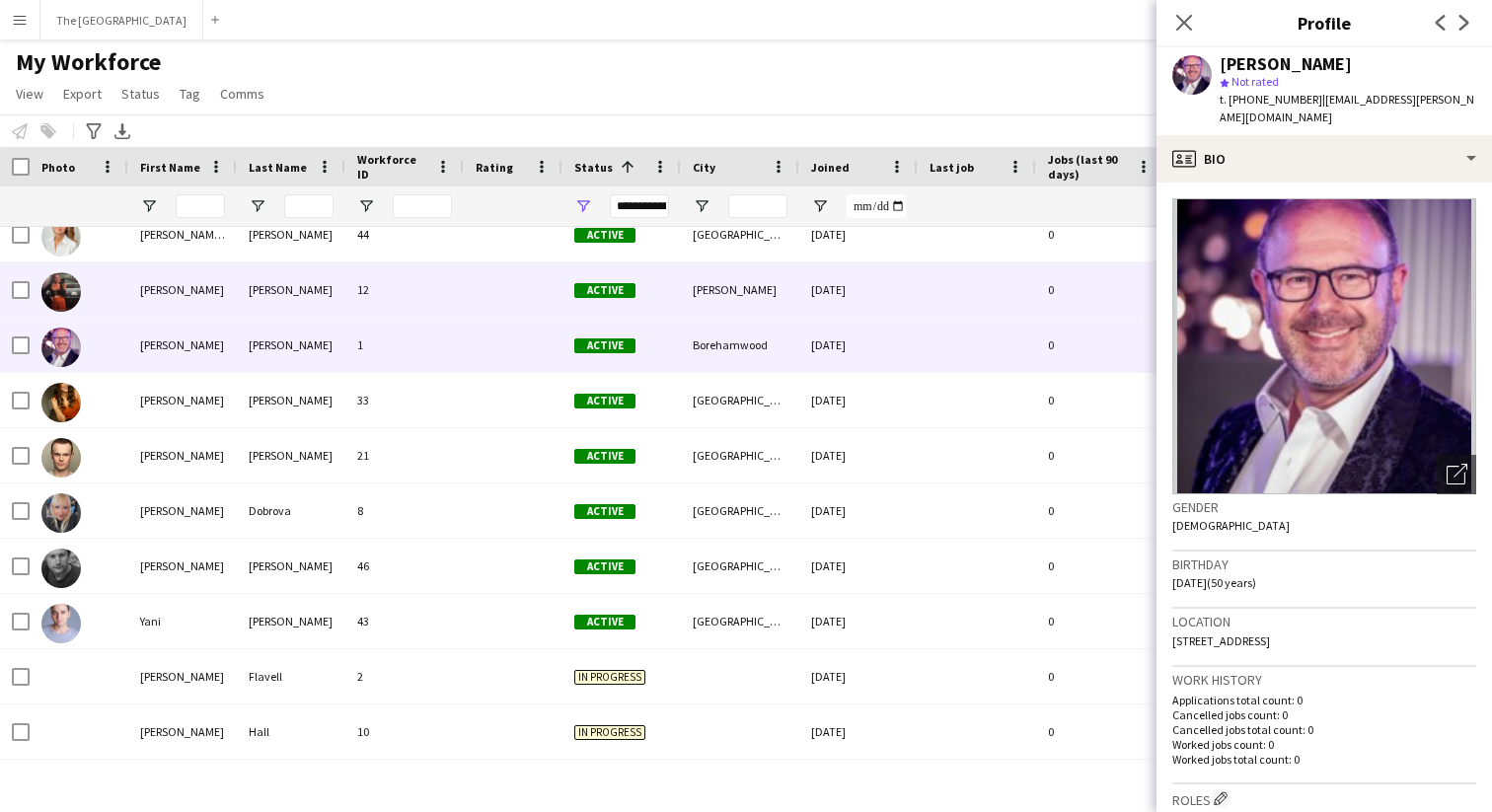
click at [177, 288] on div "[PERSON_NAME]" at bounding box center [182, 290] width 109 height 54
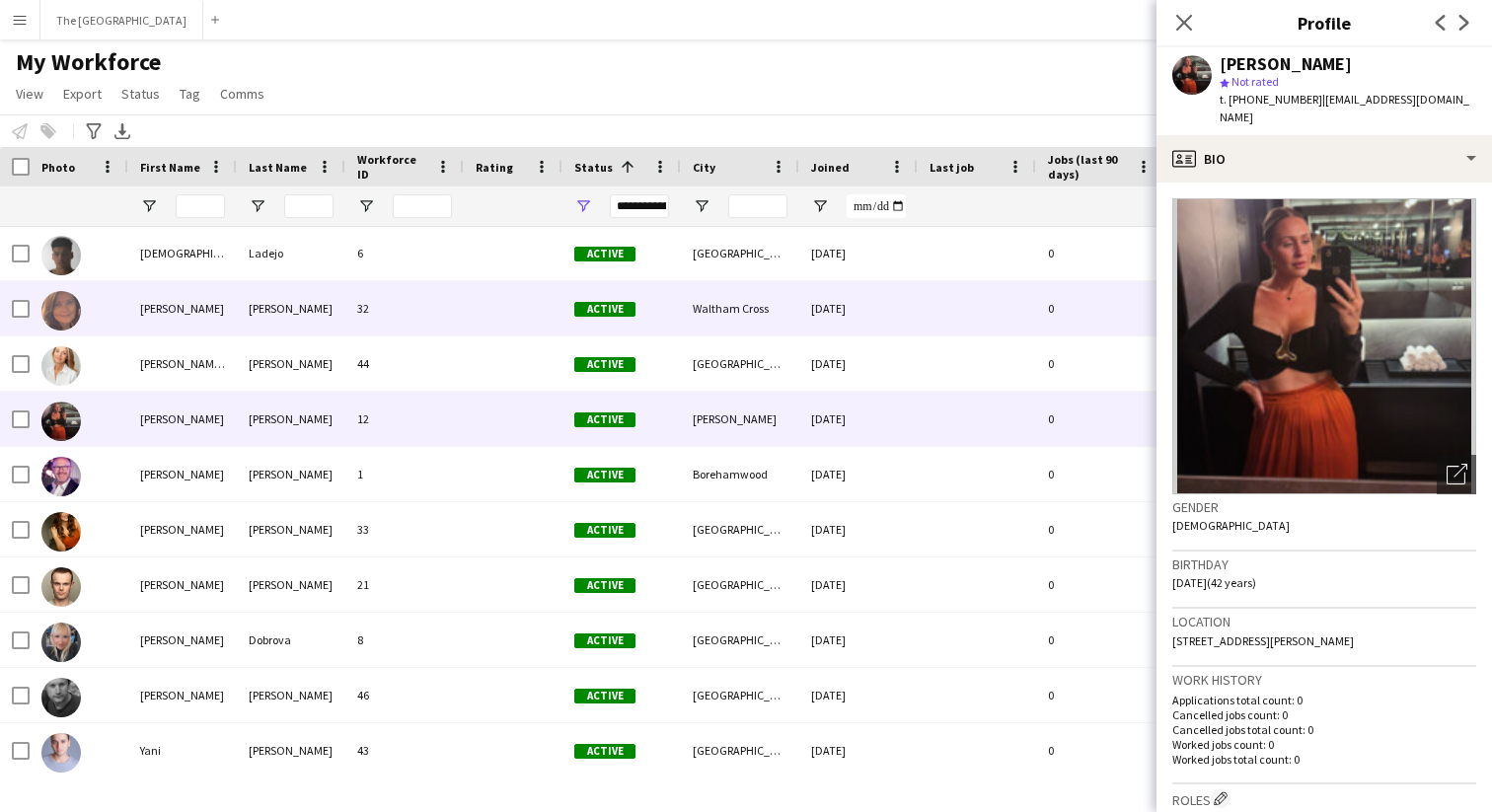
scroll to position [938, 0]
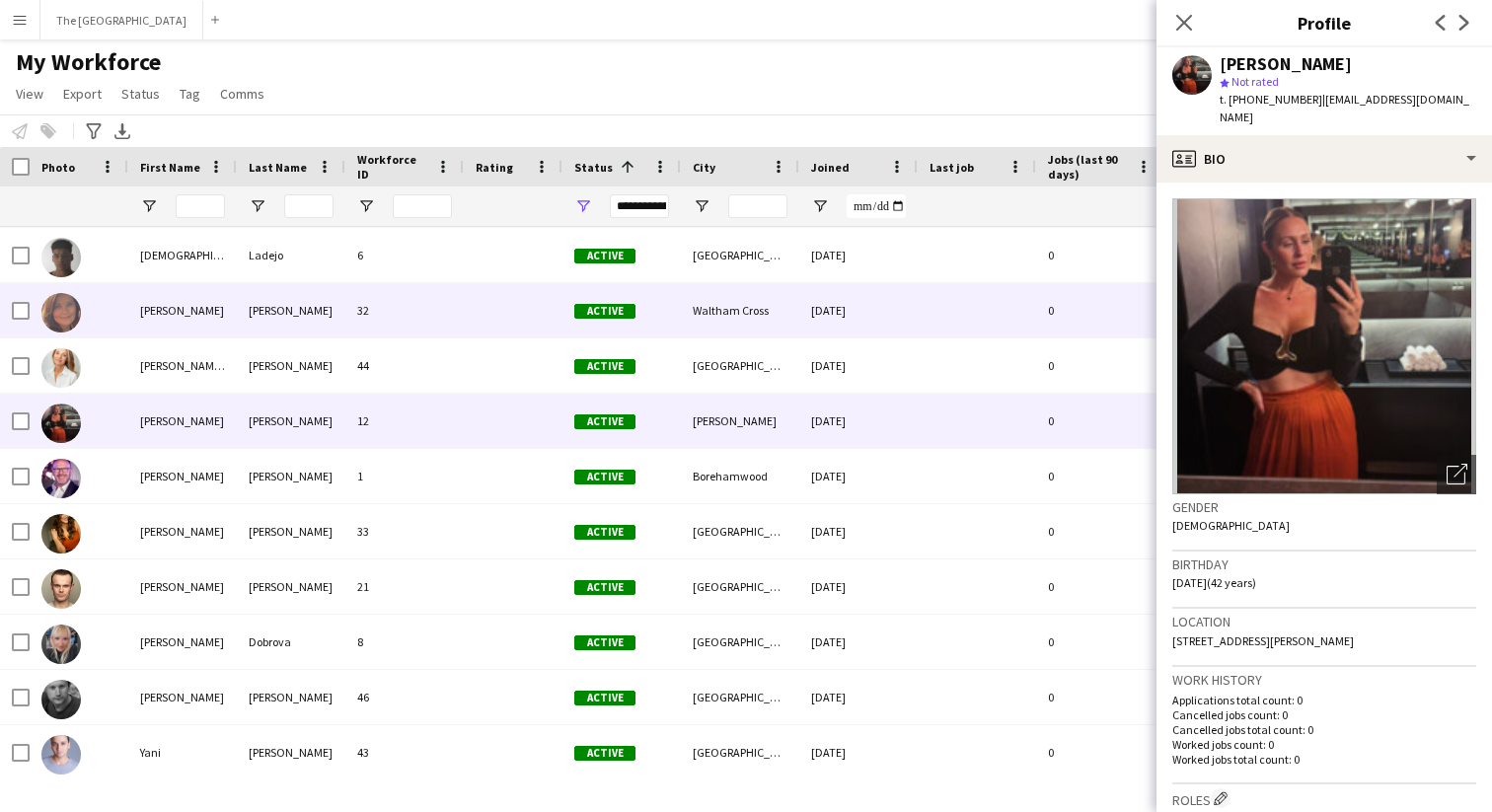
click at [176, 328] on div "[PERSON_NAME]" at bounding box center [182, 310] width 109 height 54
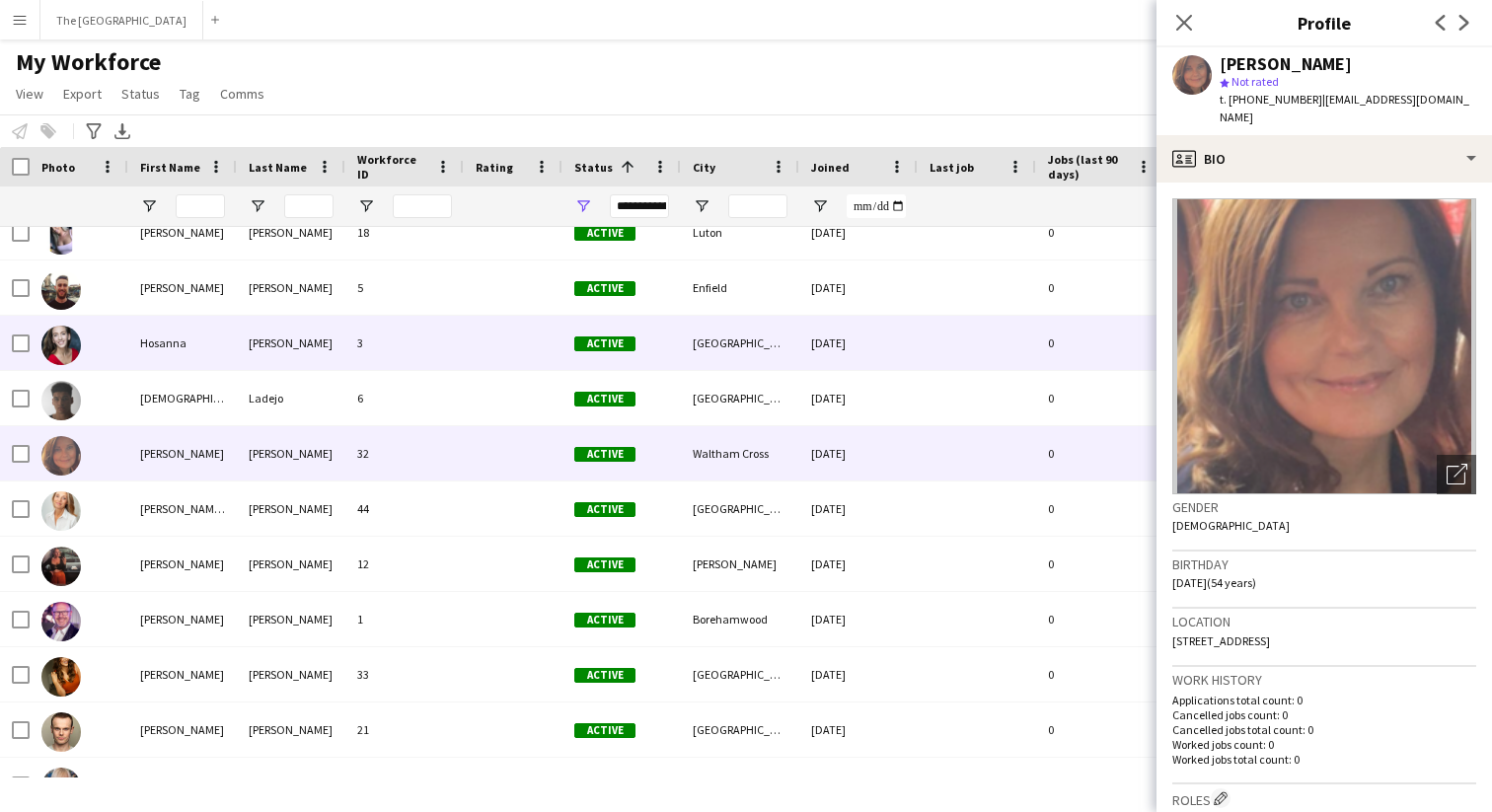
scroll to position [773, 0]
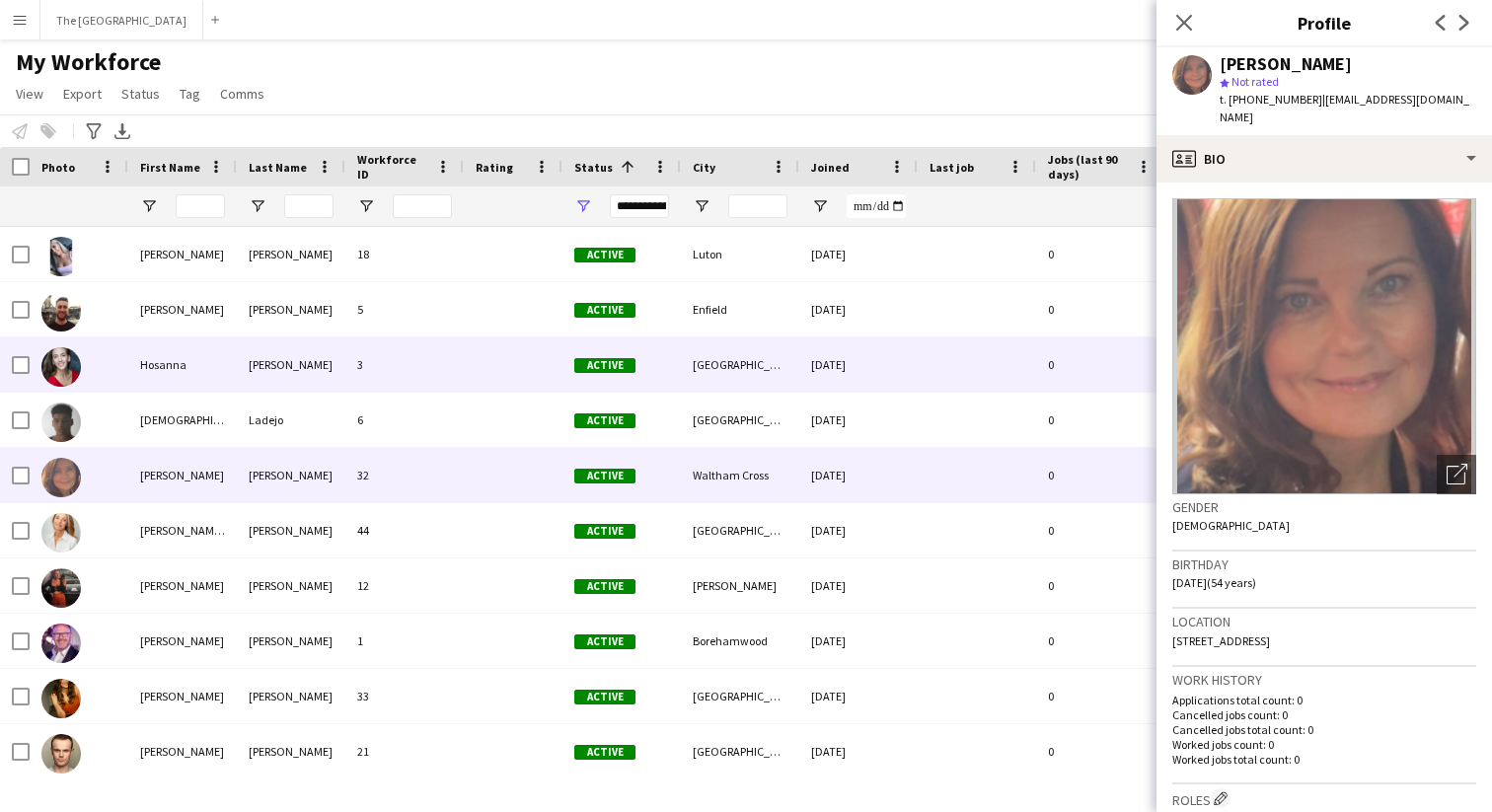
click at [161, 357] on div "Hosanna" at bounding box center [182, 365] width 109 height 54
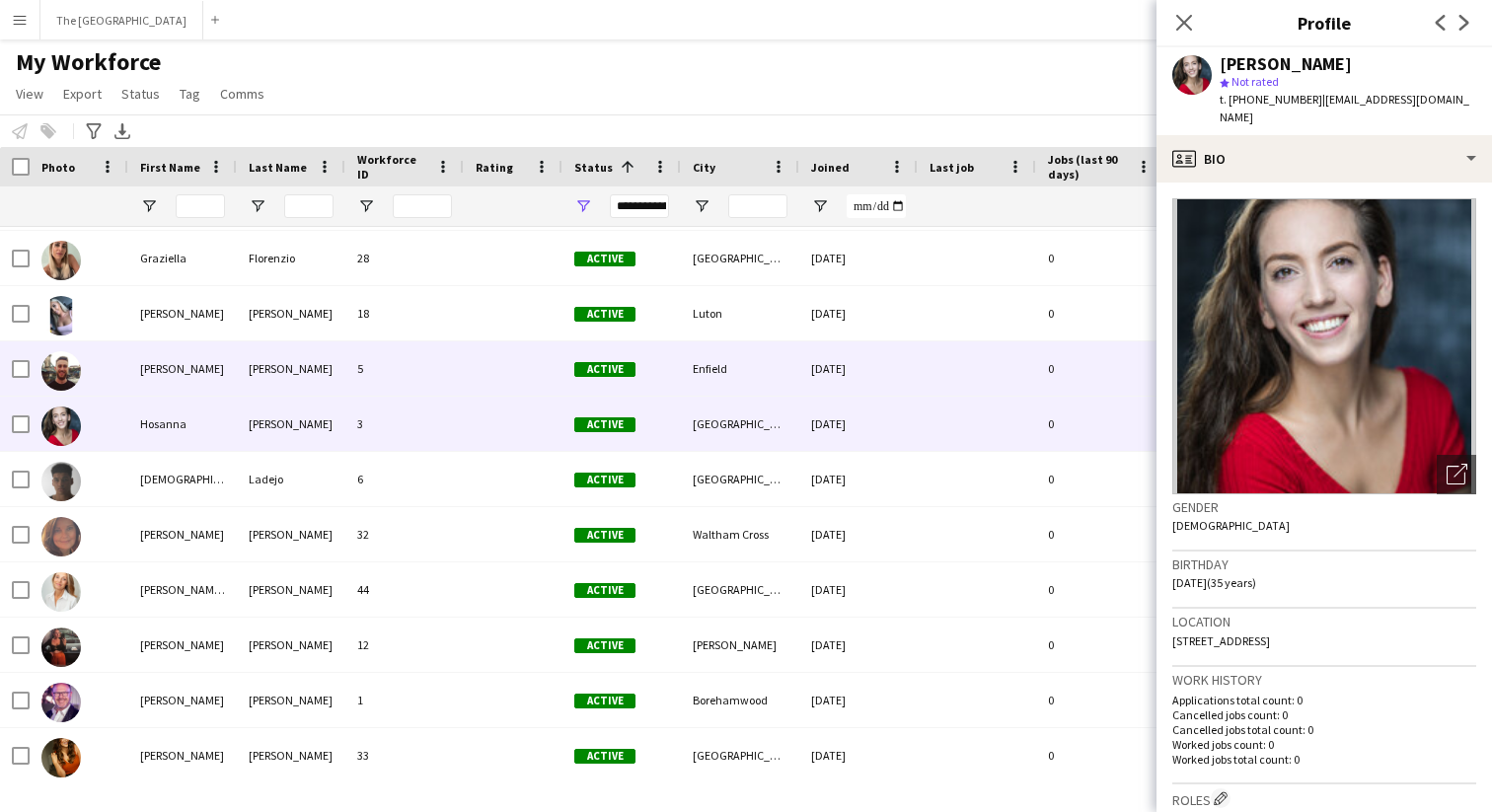
scroll to position [667, 0]
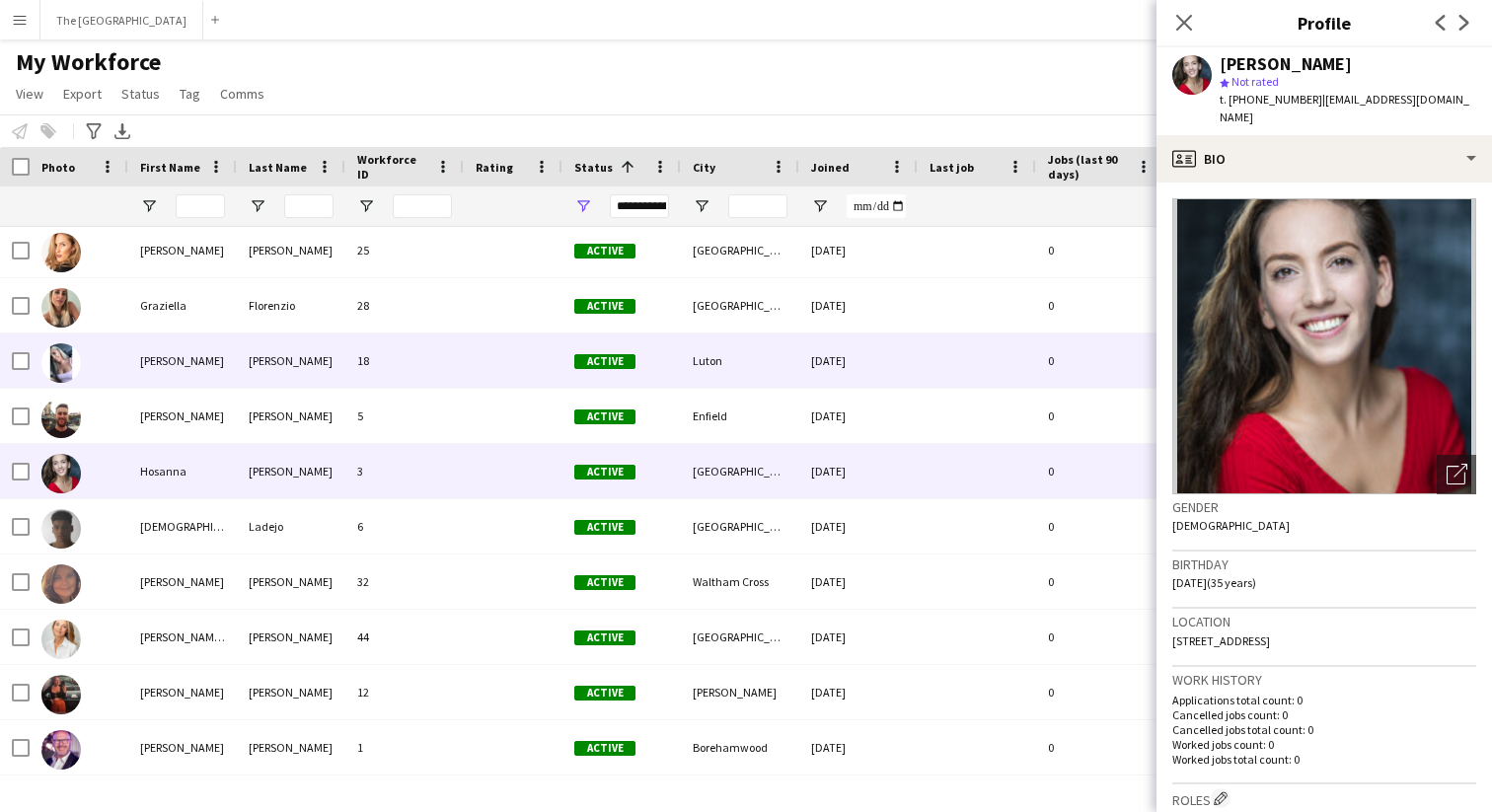
click at [162, 368] on div "[PERSON_NAME]" at bounding box center [182, 361] width 109 height 54
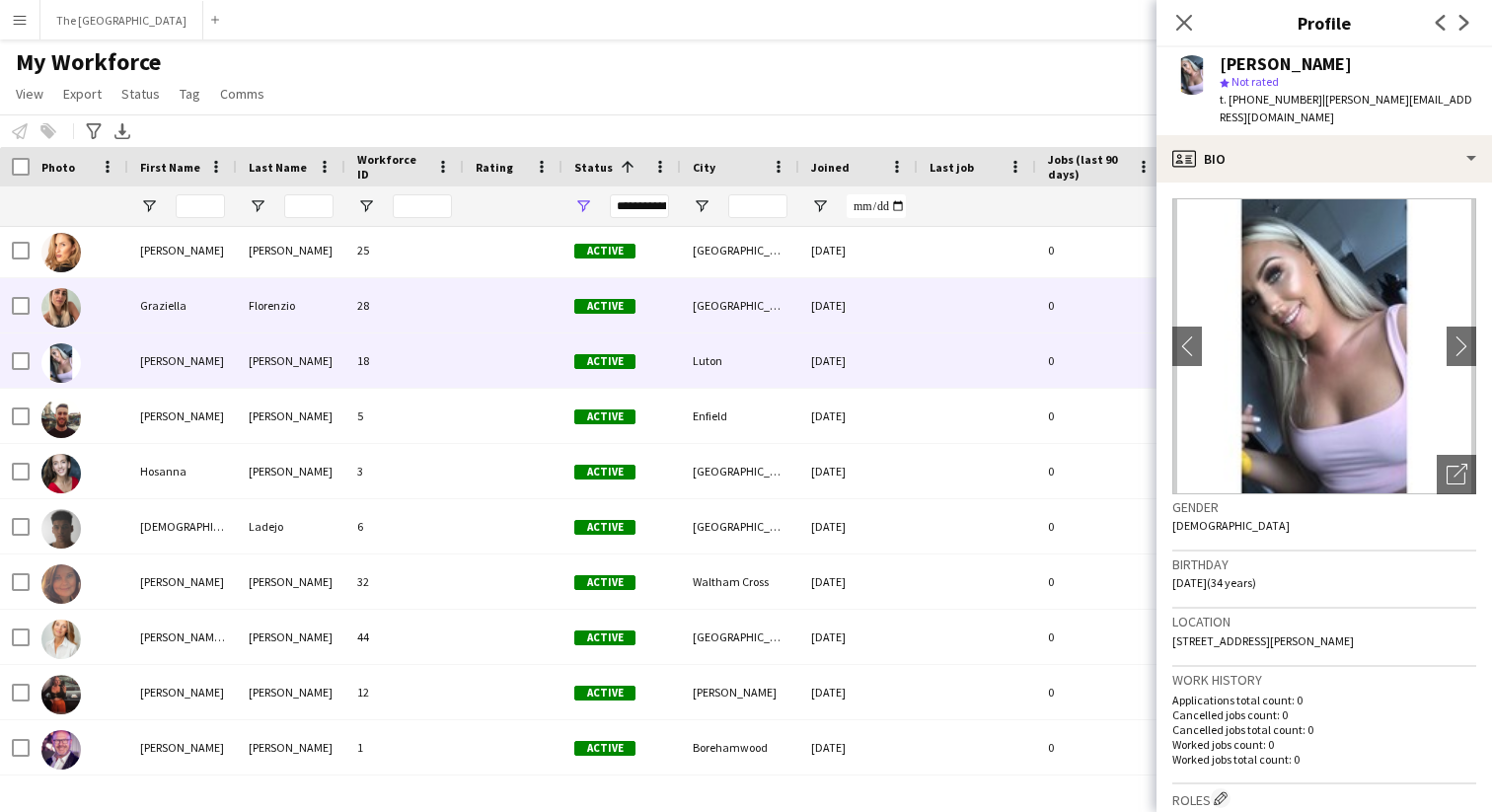
click at [167, 304] on div "Graziella" at bounding box center [182, 306] width 109 height 54
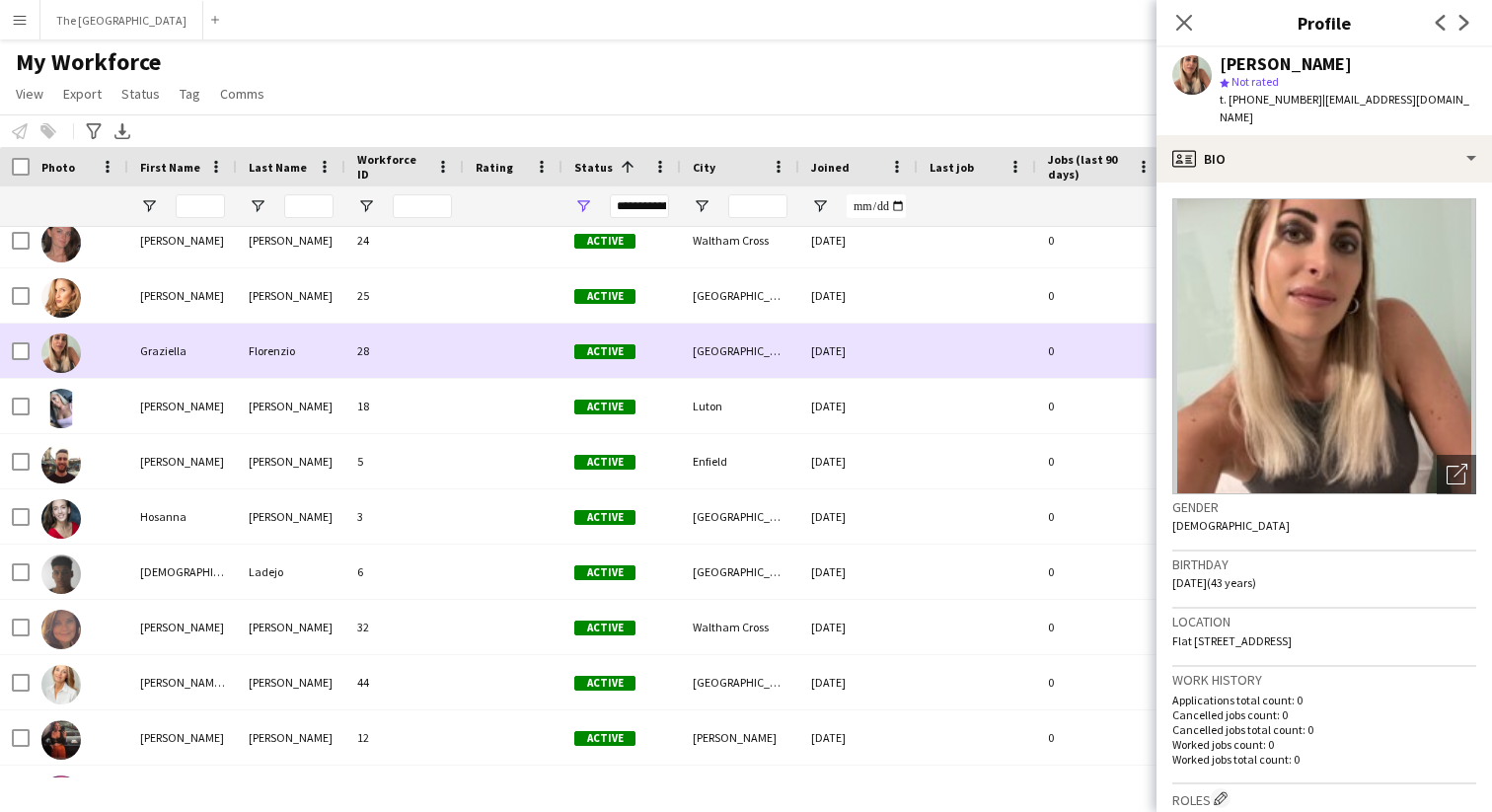
scroll to position [597, 0]
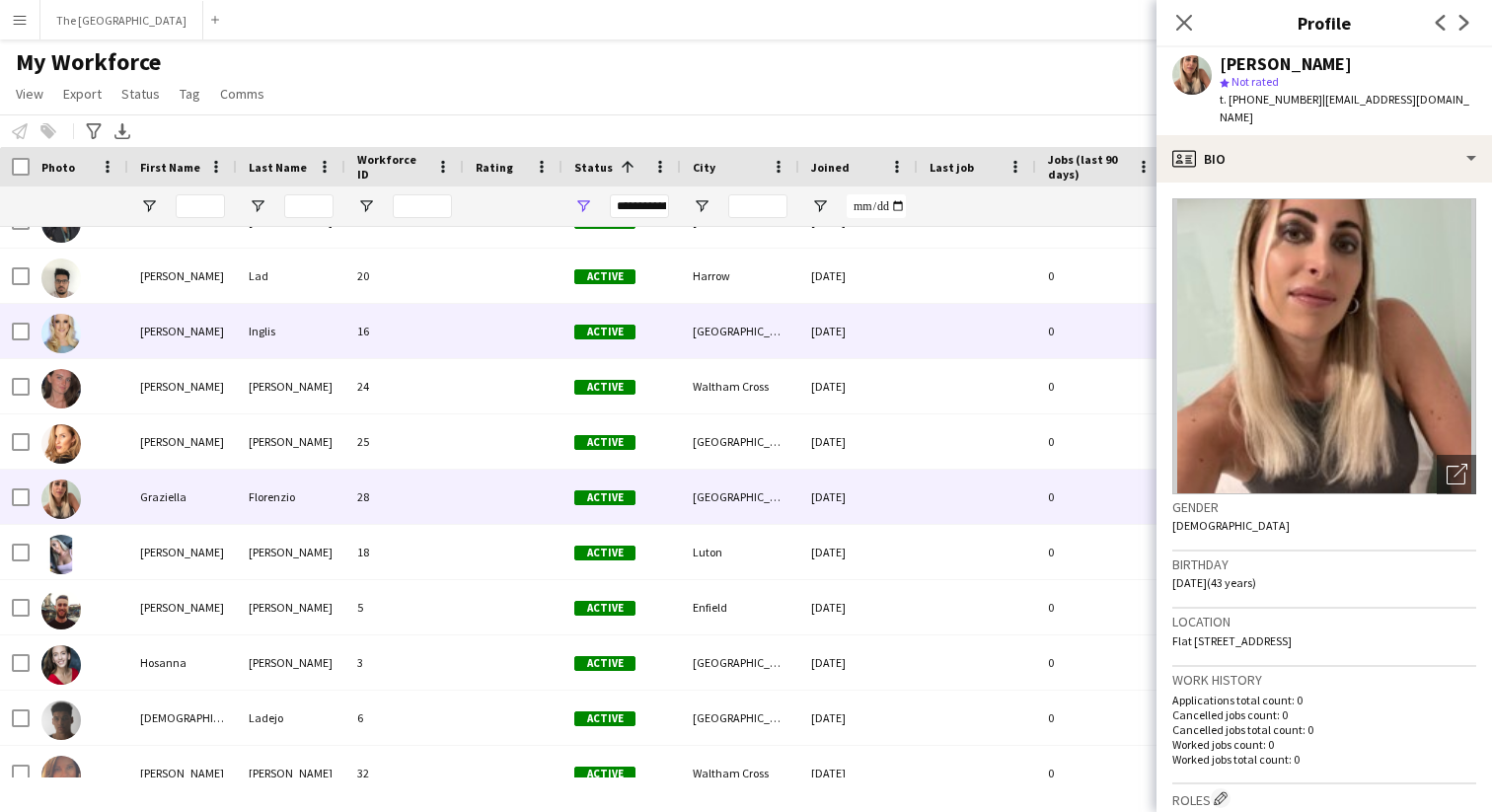
click at [170, 331] on div "[PERSON_NAME]" at bounding box center [182, 331] width 109 height 54
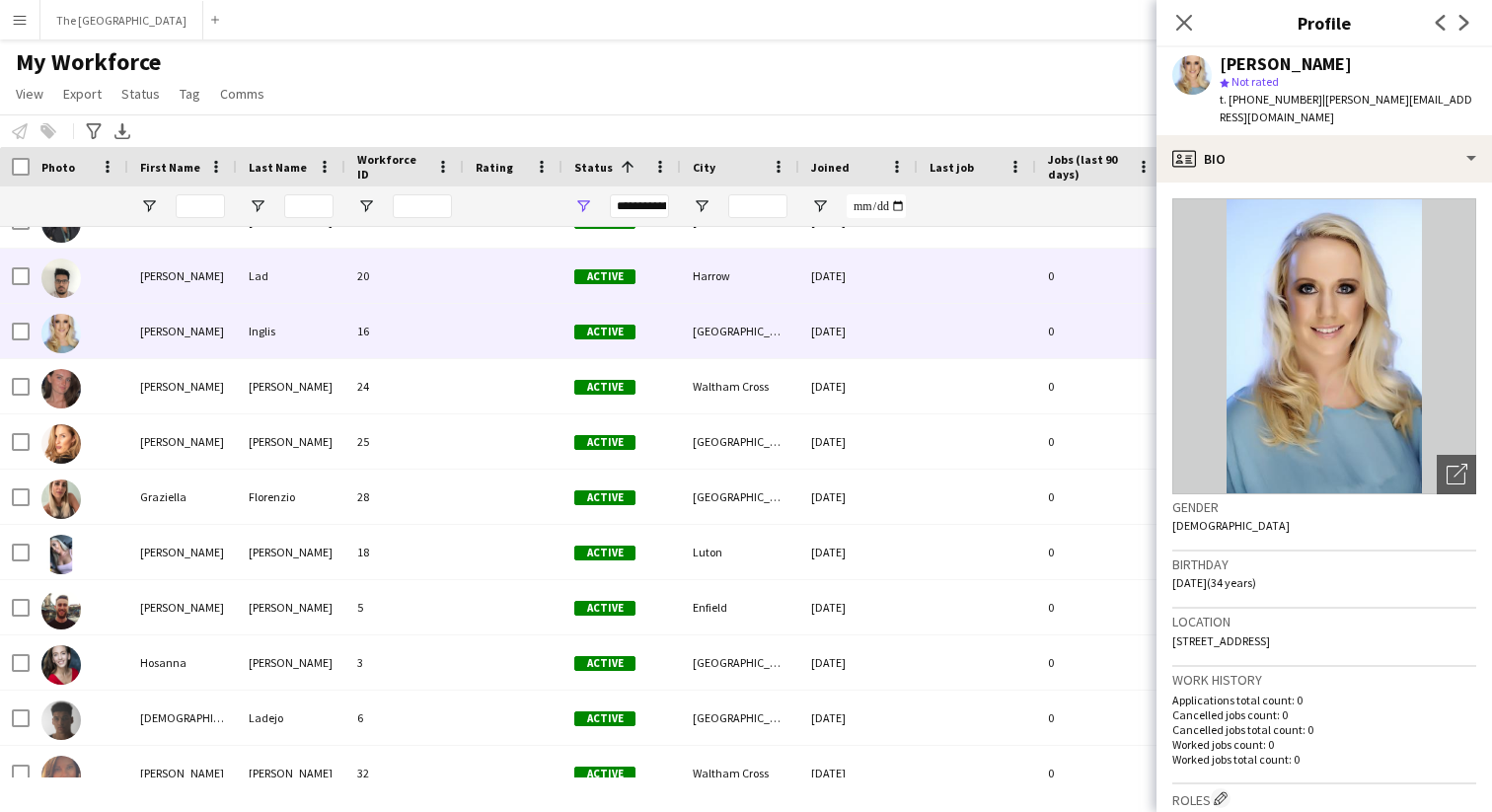
click at [161, 284] on div "[PERSON_NAME]" at bounding box center [182, 276] width 109 height 54
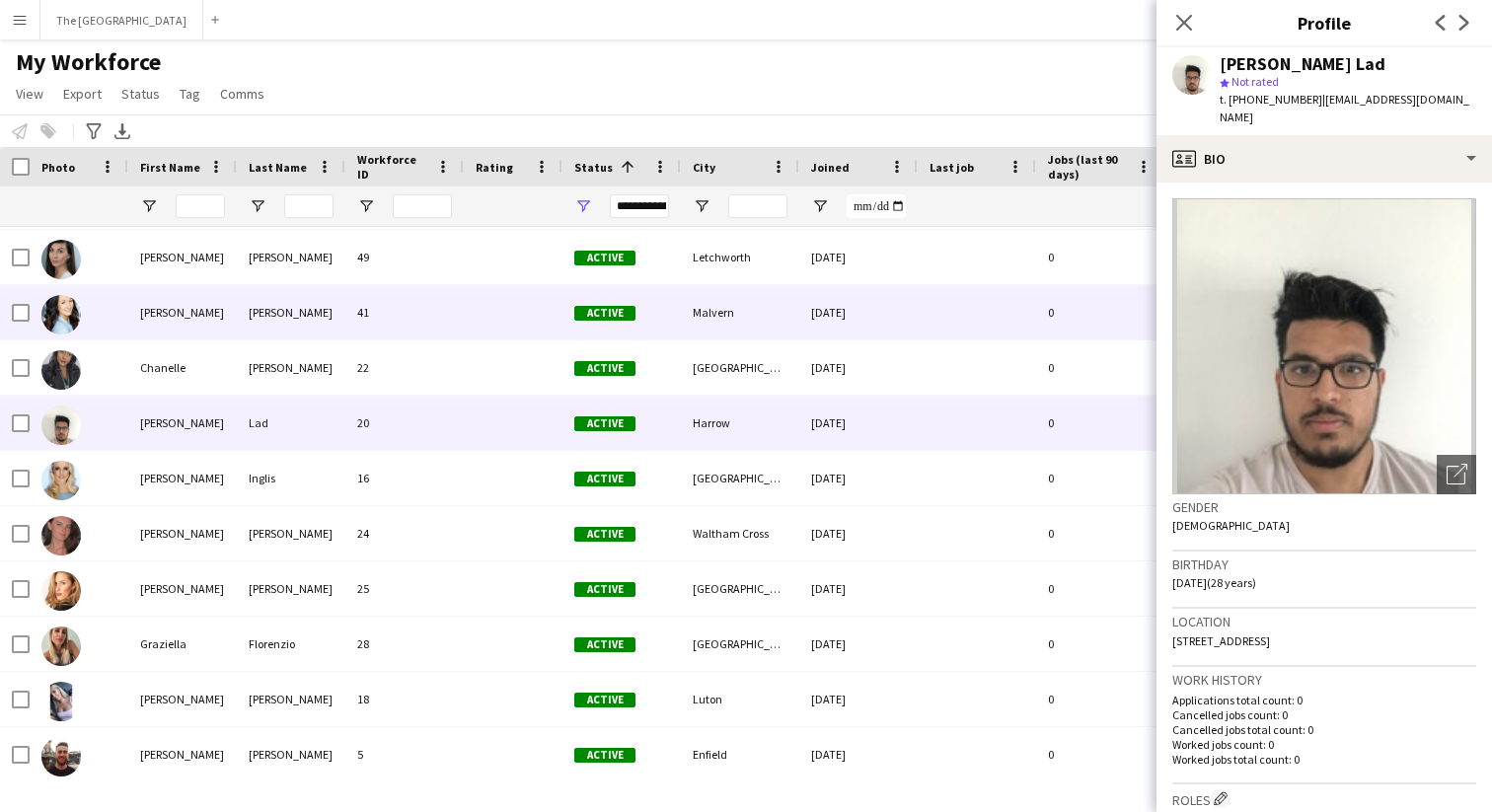
click at [166, 320] on div "[PERSON_NAME]" at bounding box center [182, 312] width 109 height 54
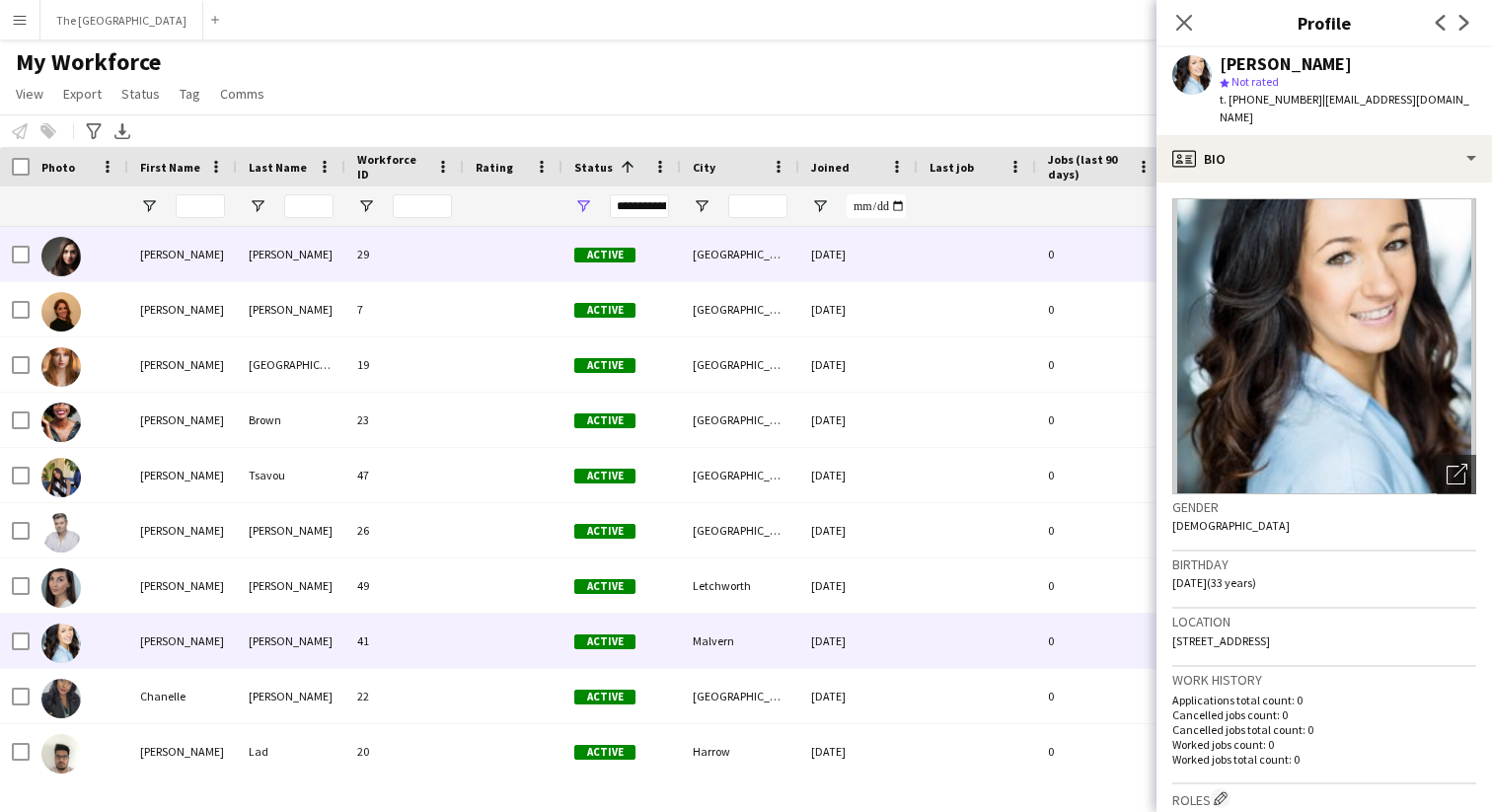
click at [148, 266] on div "[PERSON_NAME]" at bounding box center [182, 254] width 109 height 54
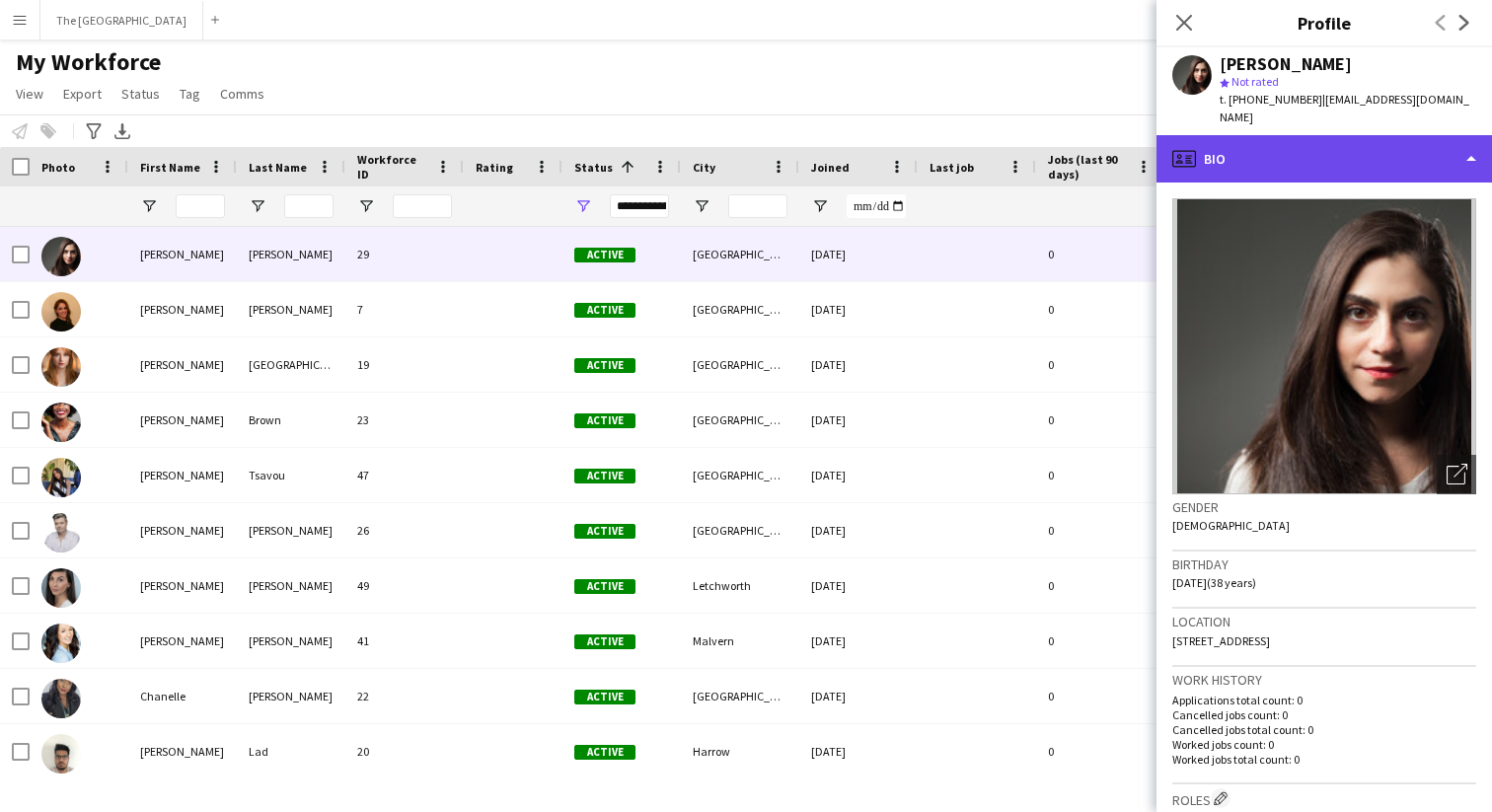
click at [1378, 150] on div "profile Bio" at bounding box center [1325, 158] width 336 height 47
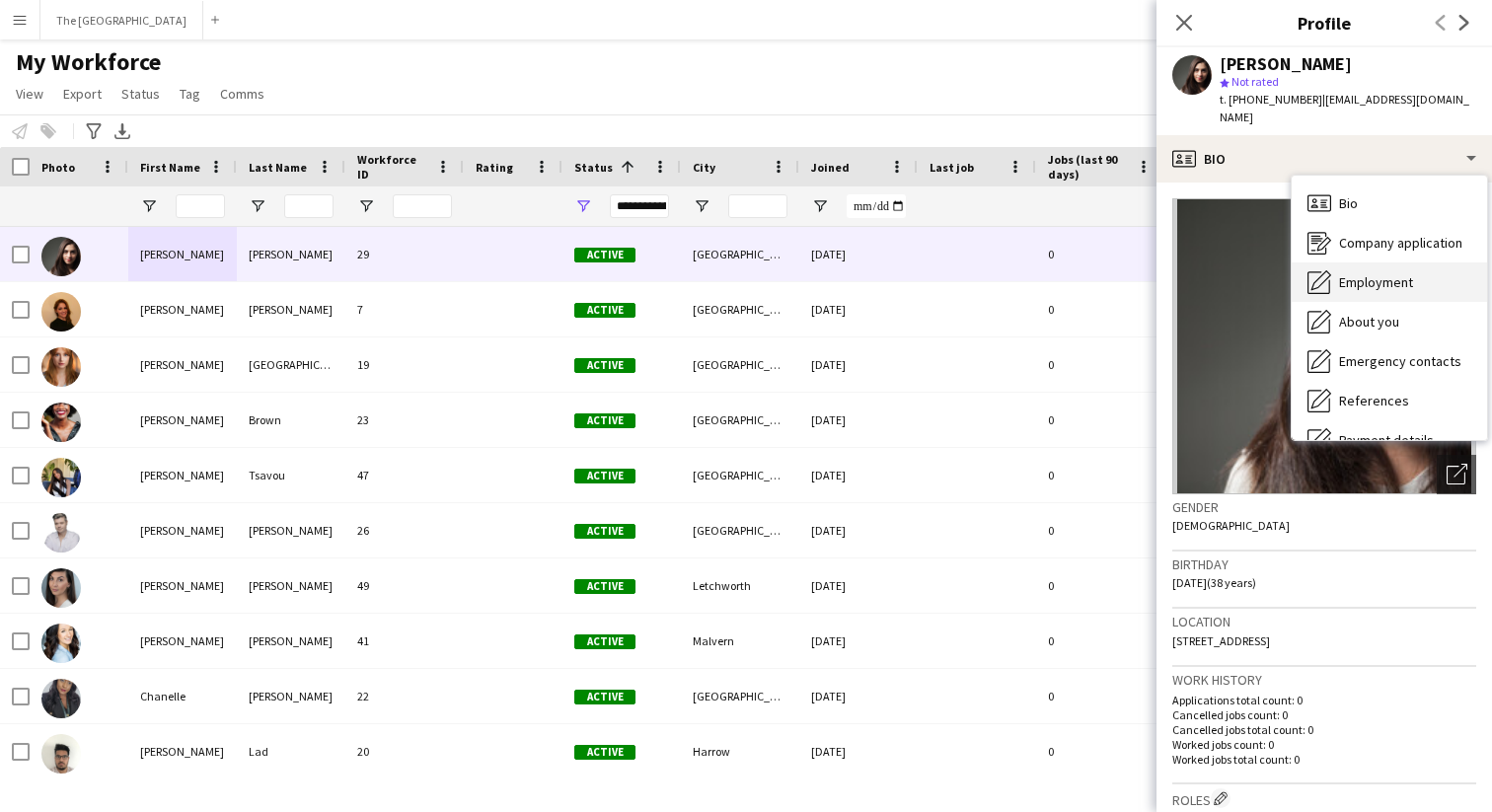
click at [1409, 274] on span "Employment" at bounding box center [1376, 283] width 74 height 18
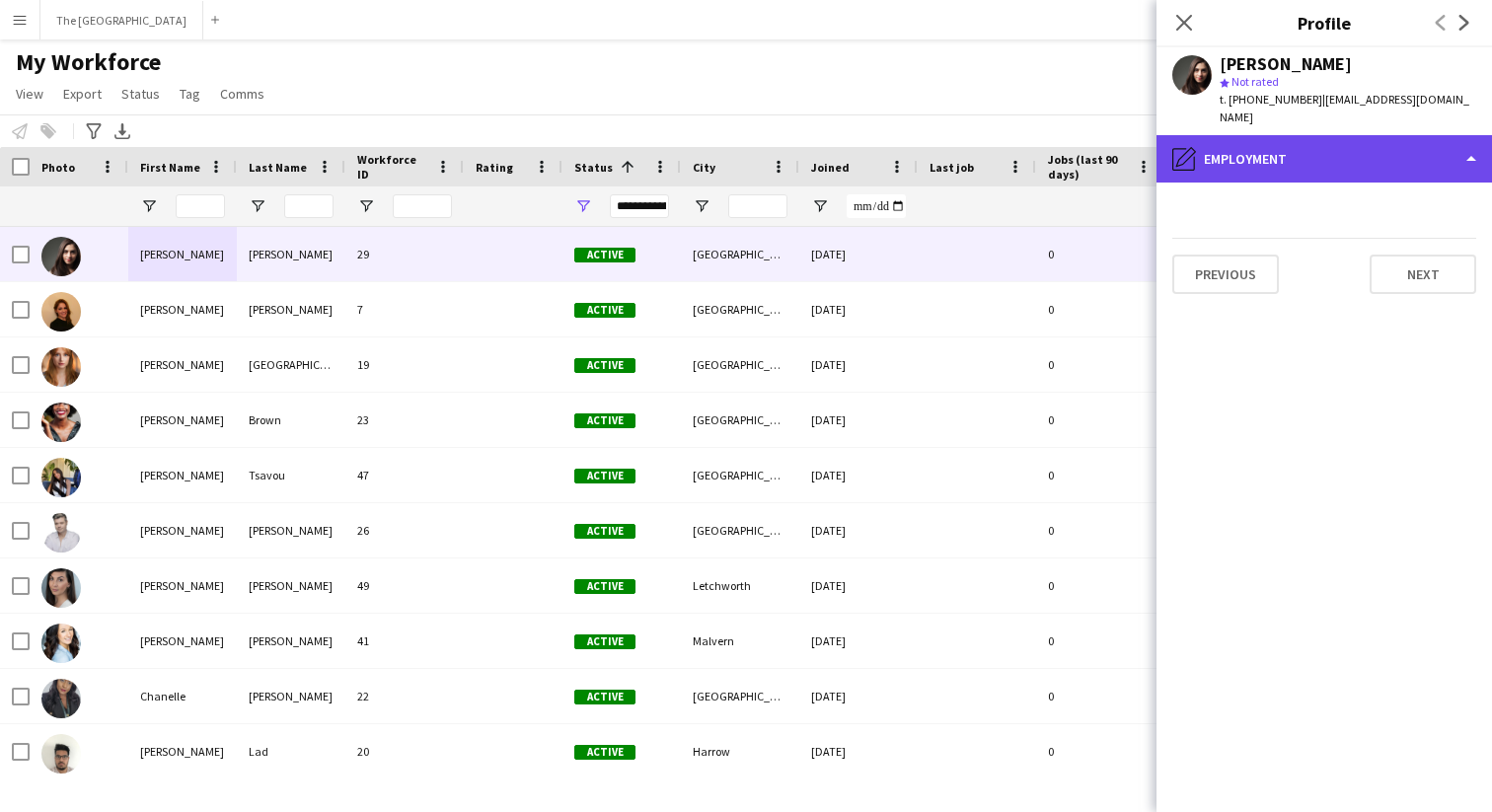
click at [1406, 137] on div "pencil4 Employment" at bounding box center [1325, 158] width 336 height 47
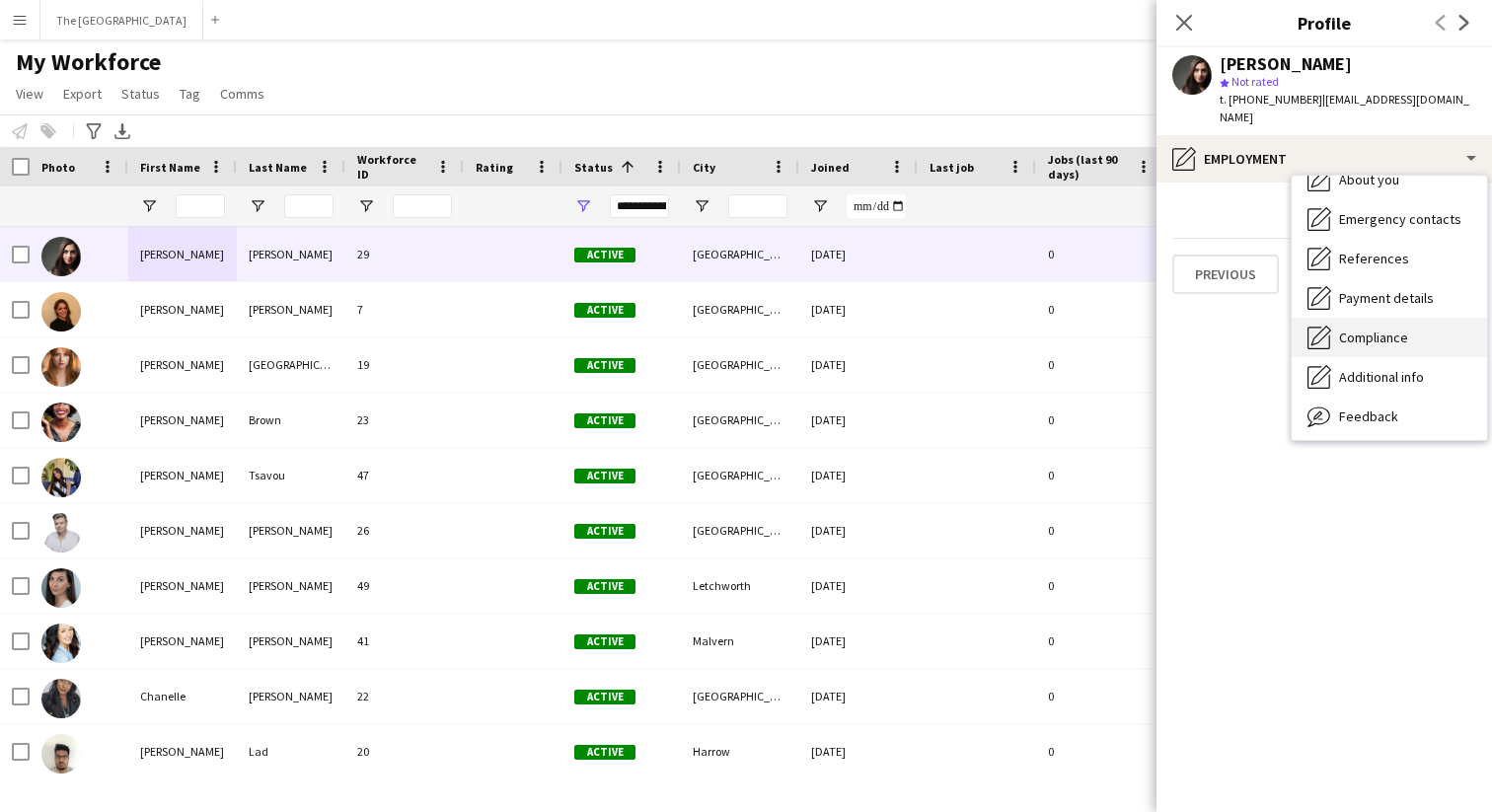
click at [1400, 329] on span "Compliance" at bounding box center [1373, 338] width 69 height 18
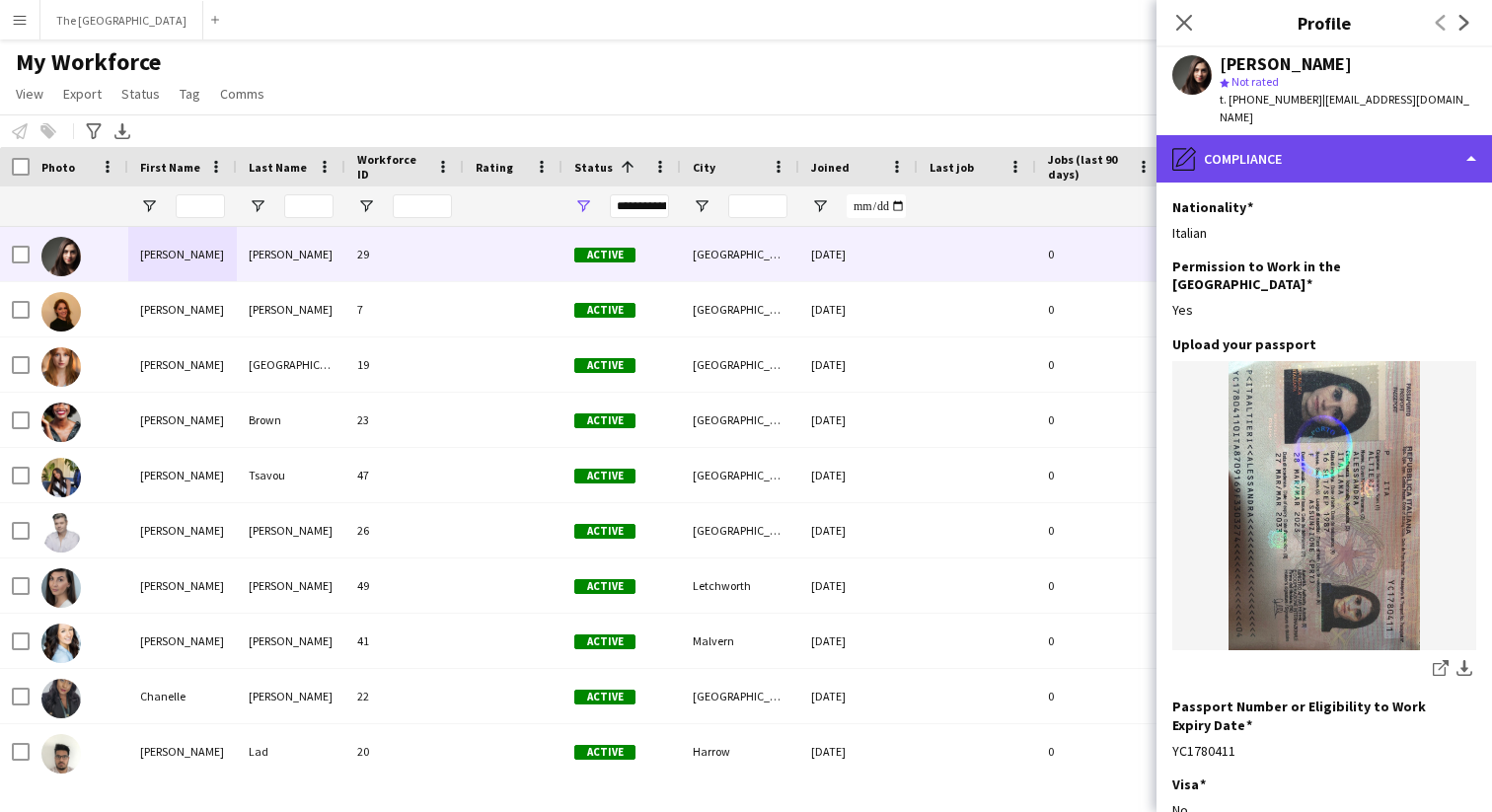
click at [1371, 139] on div "pencil4 Compliance" at bounding box center [1325, 158] width 336 height 47
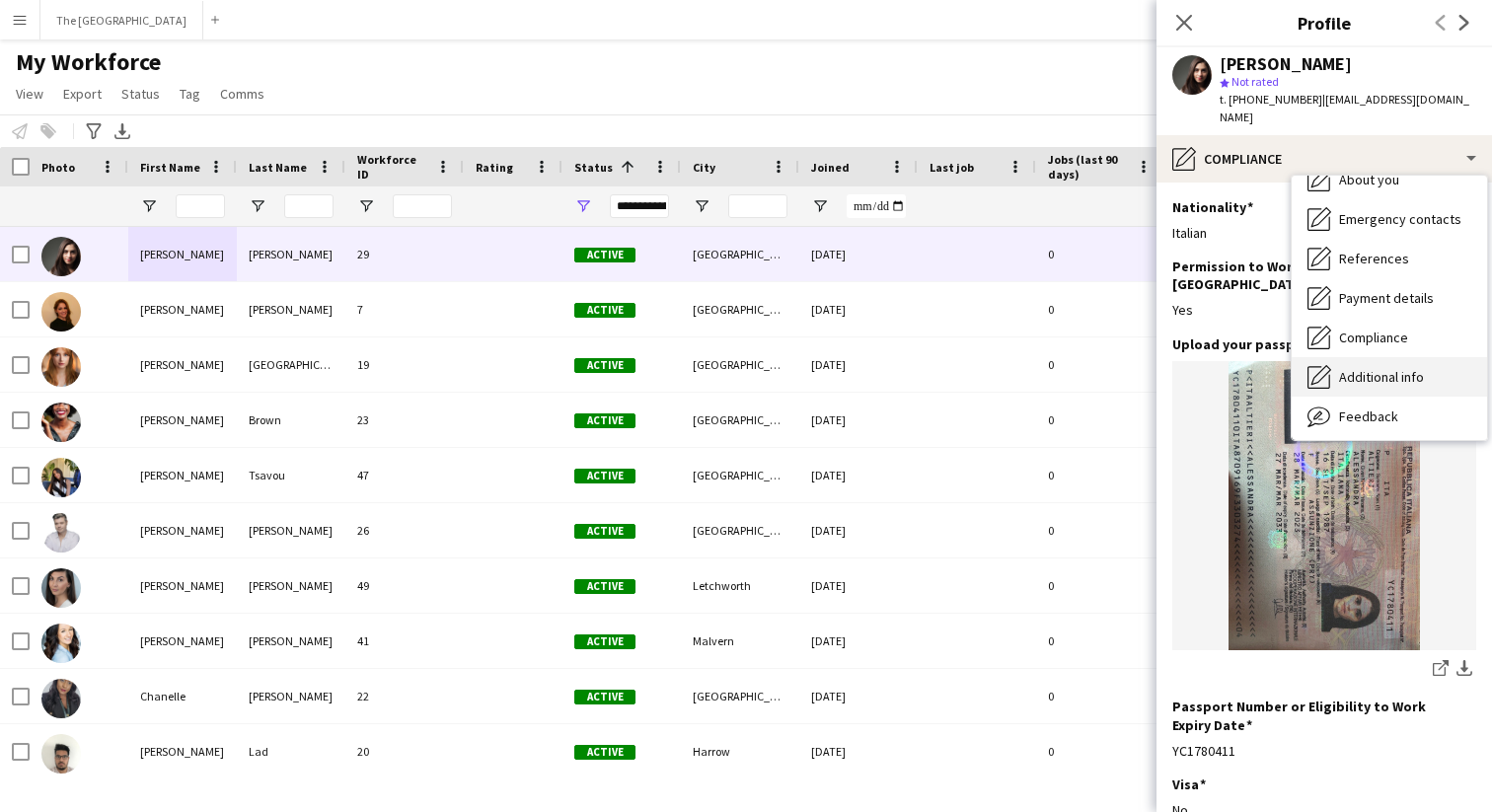
click at [1397, 368] on span "Additional info" at bounding box center [1381, 377] width 85 height 18
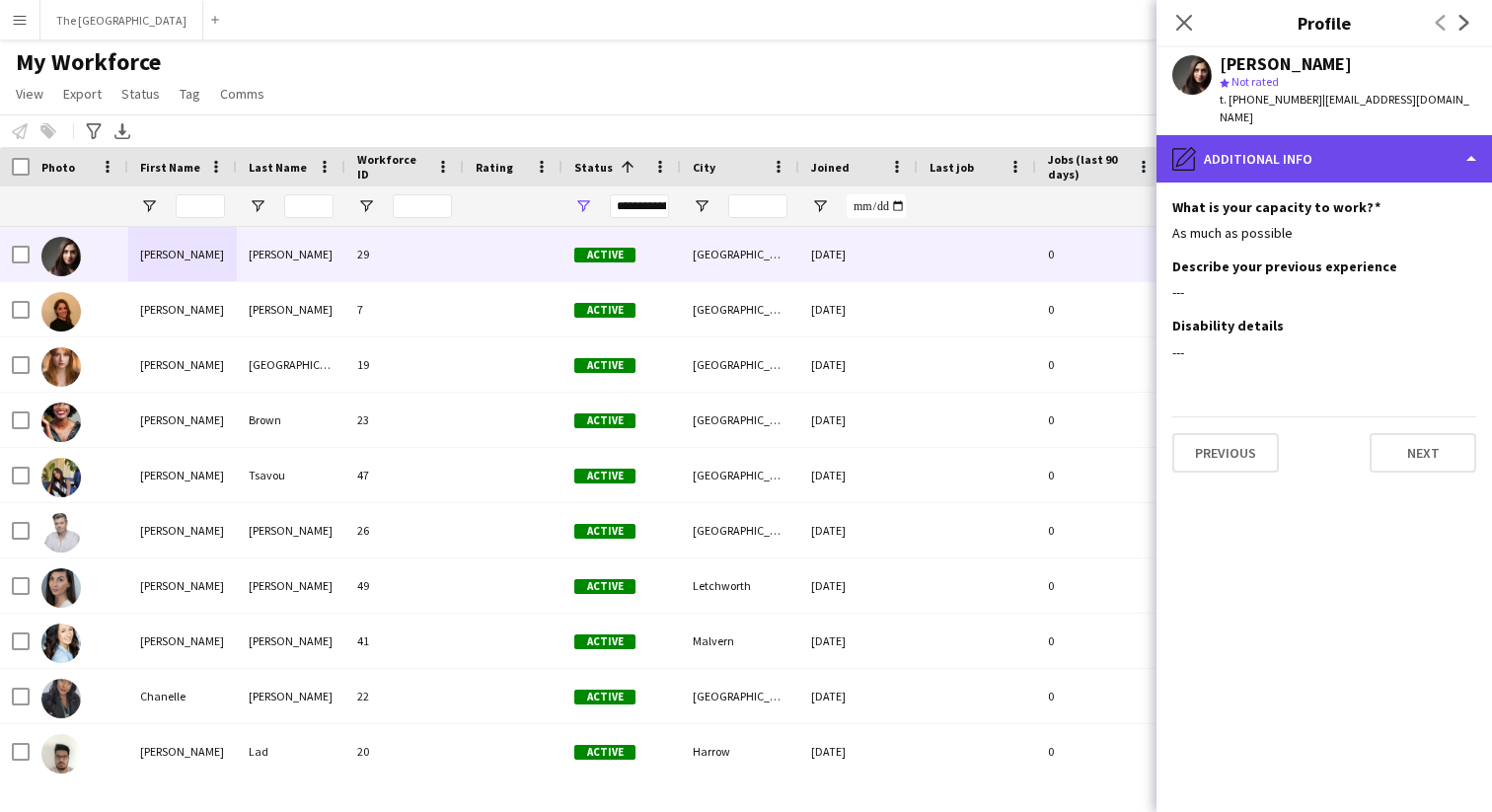
click at [1376, 154] on div "pencil4 Additional info" at bounding box center [1325, 158] width 336 height 47
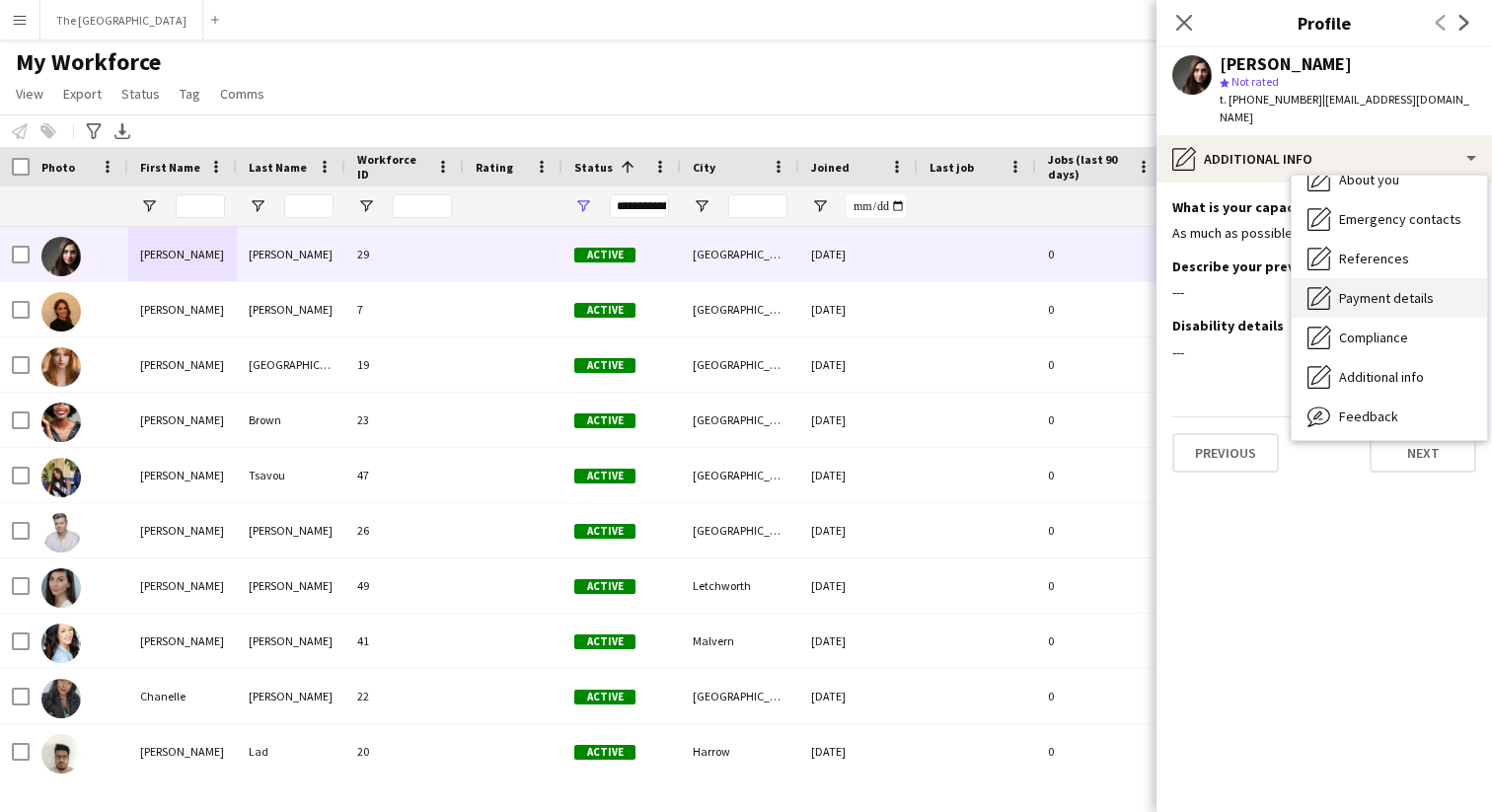
click at [1383, 289] on span "Payment details" at bounding box center [1386, 298] width 95 height 18
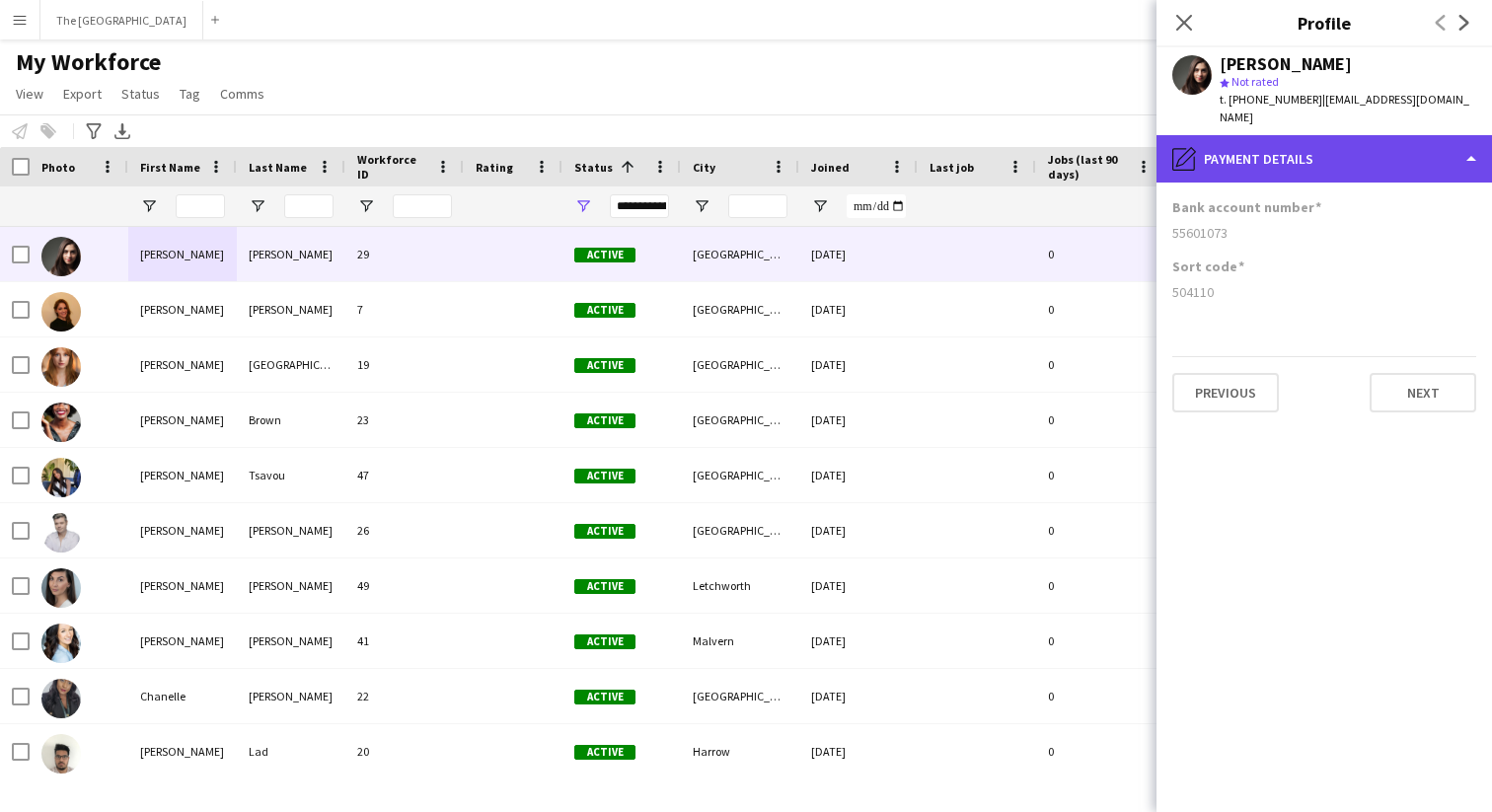
click at [1367, 149] on div "pencil4 Payment details" at bounding box center [1325, 158] width 336 height 47
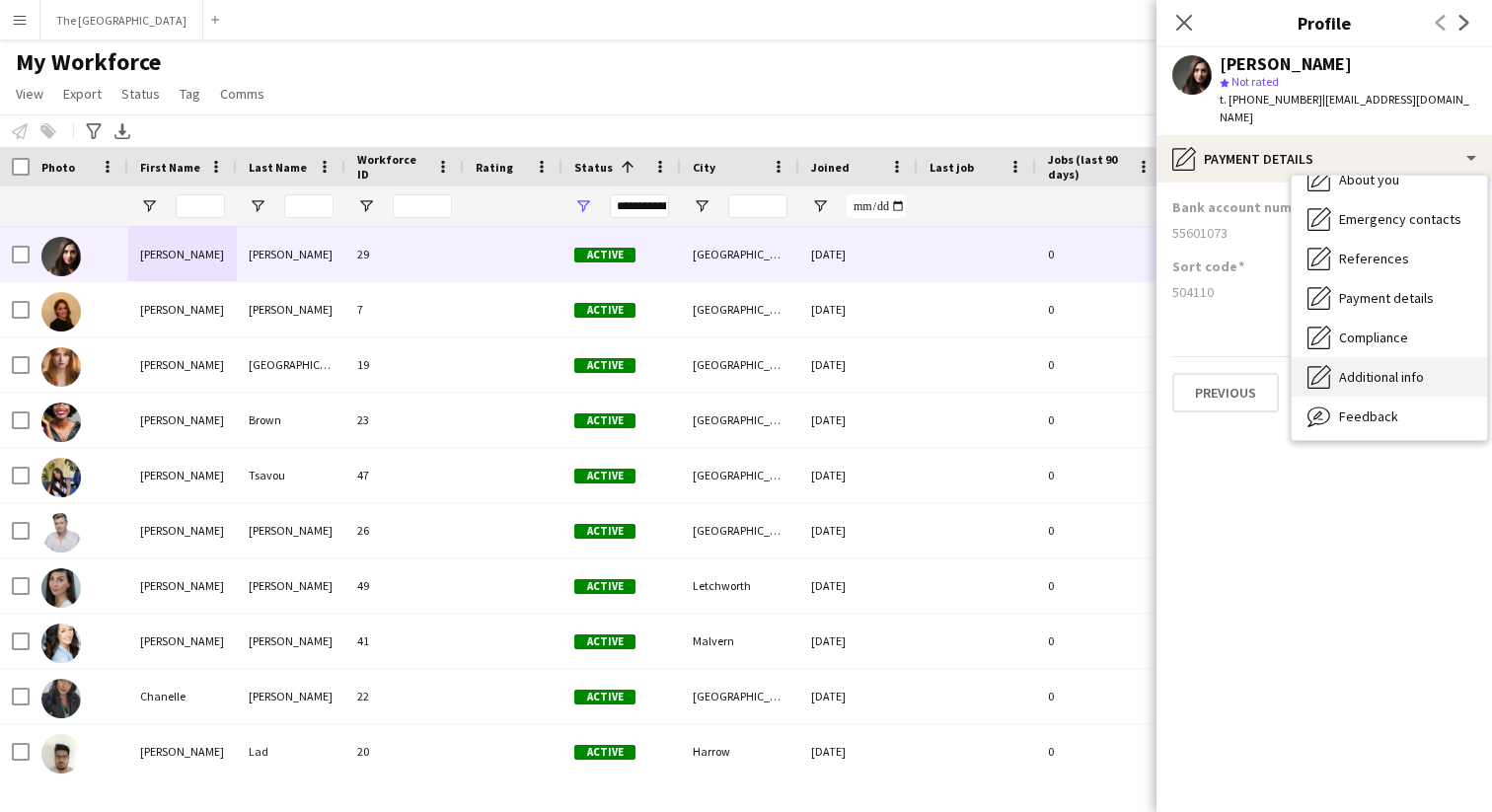
click at [1381, 368] on span "Additional info" at bounding box center [1381, 377] width 85 height 18
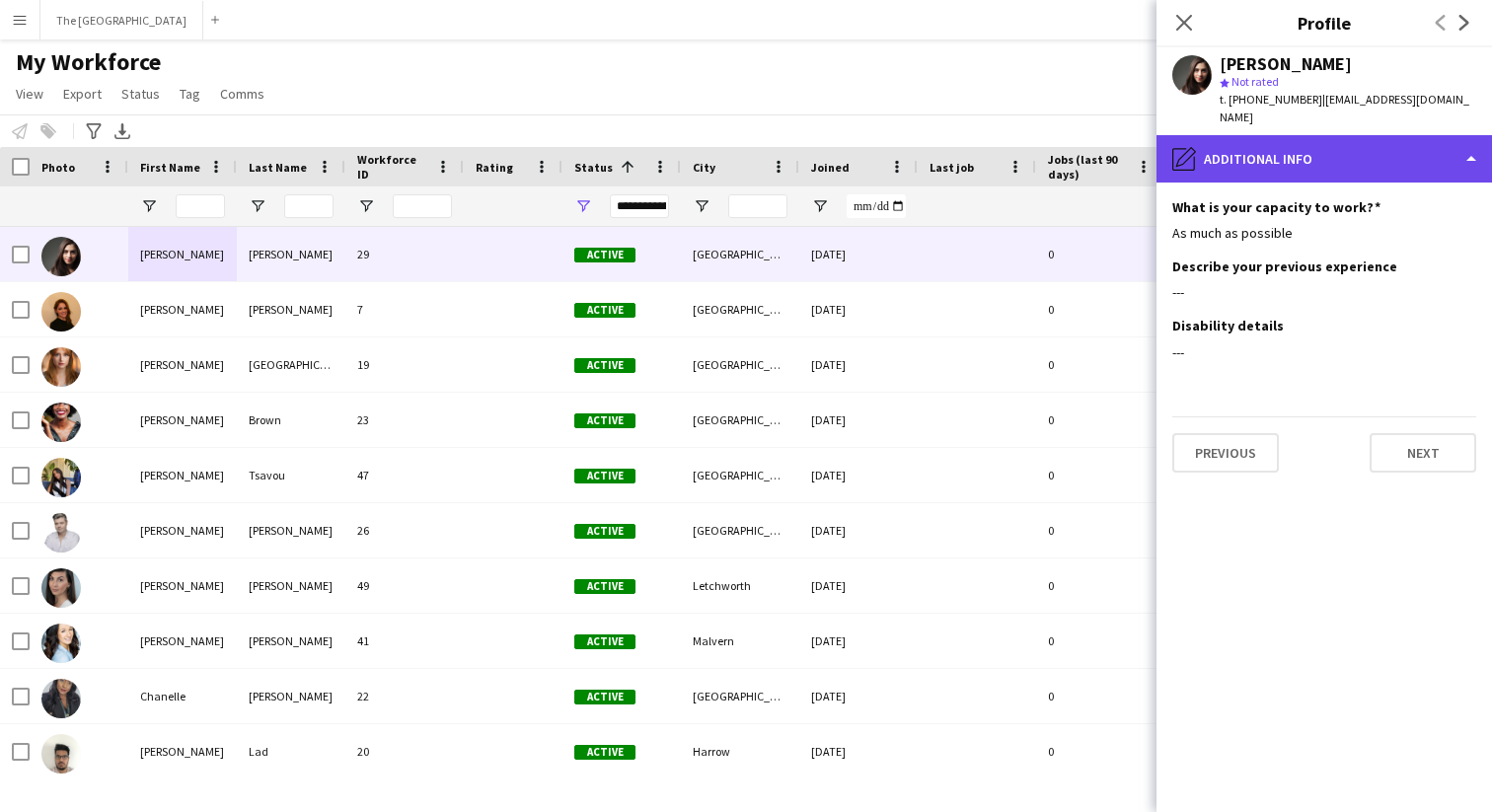
click at [1350, 145] on div "pencil4 Additional info" at bounding box center [1325, 158] width 336 height 47
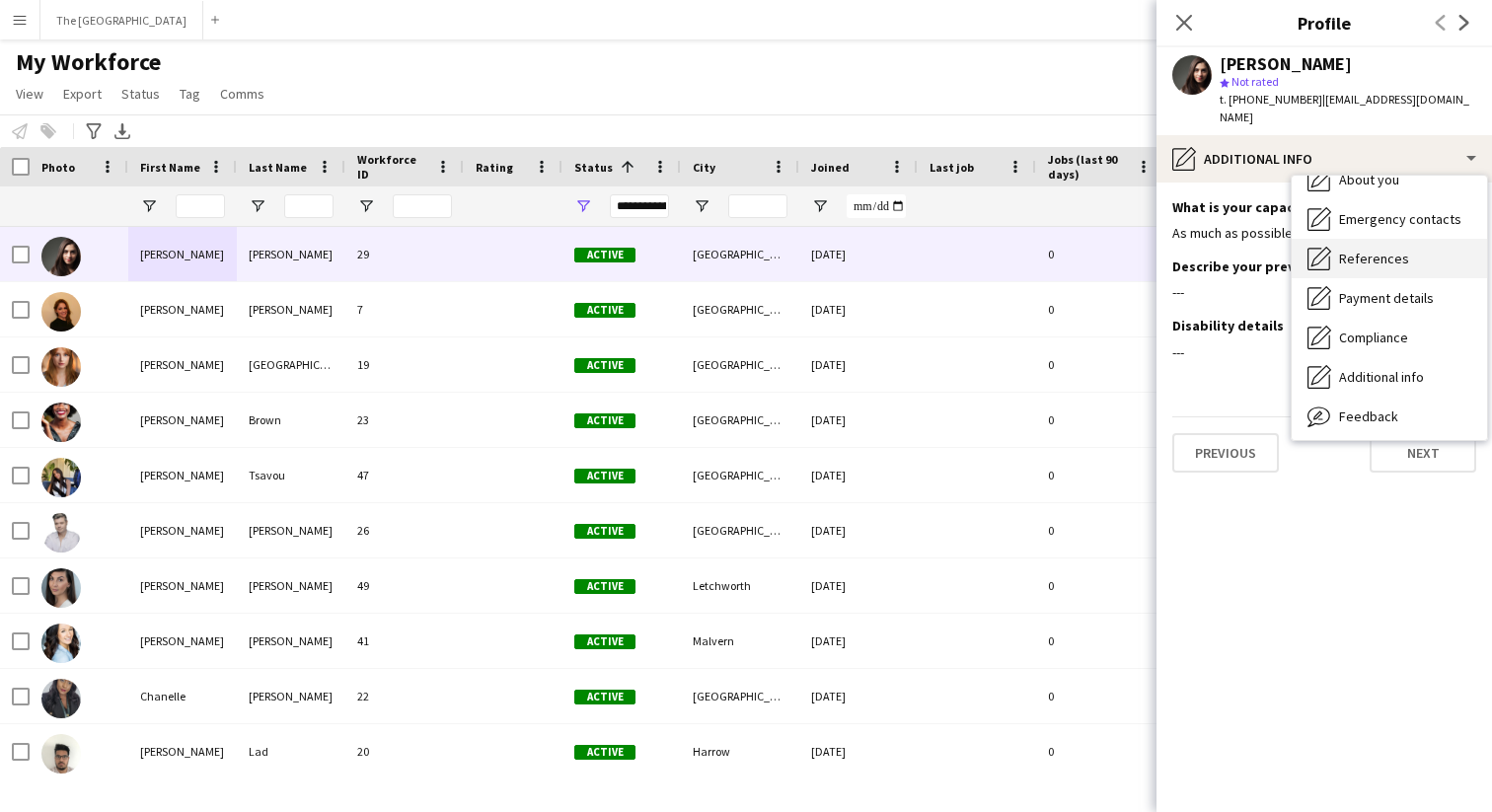
click at [1359, 250] on span "References" at bounding box center [1374, 259] width 70 height 18
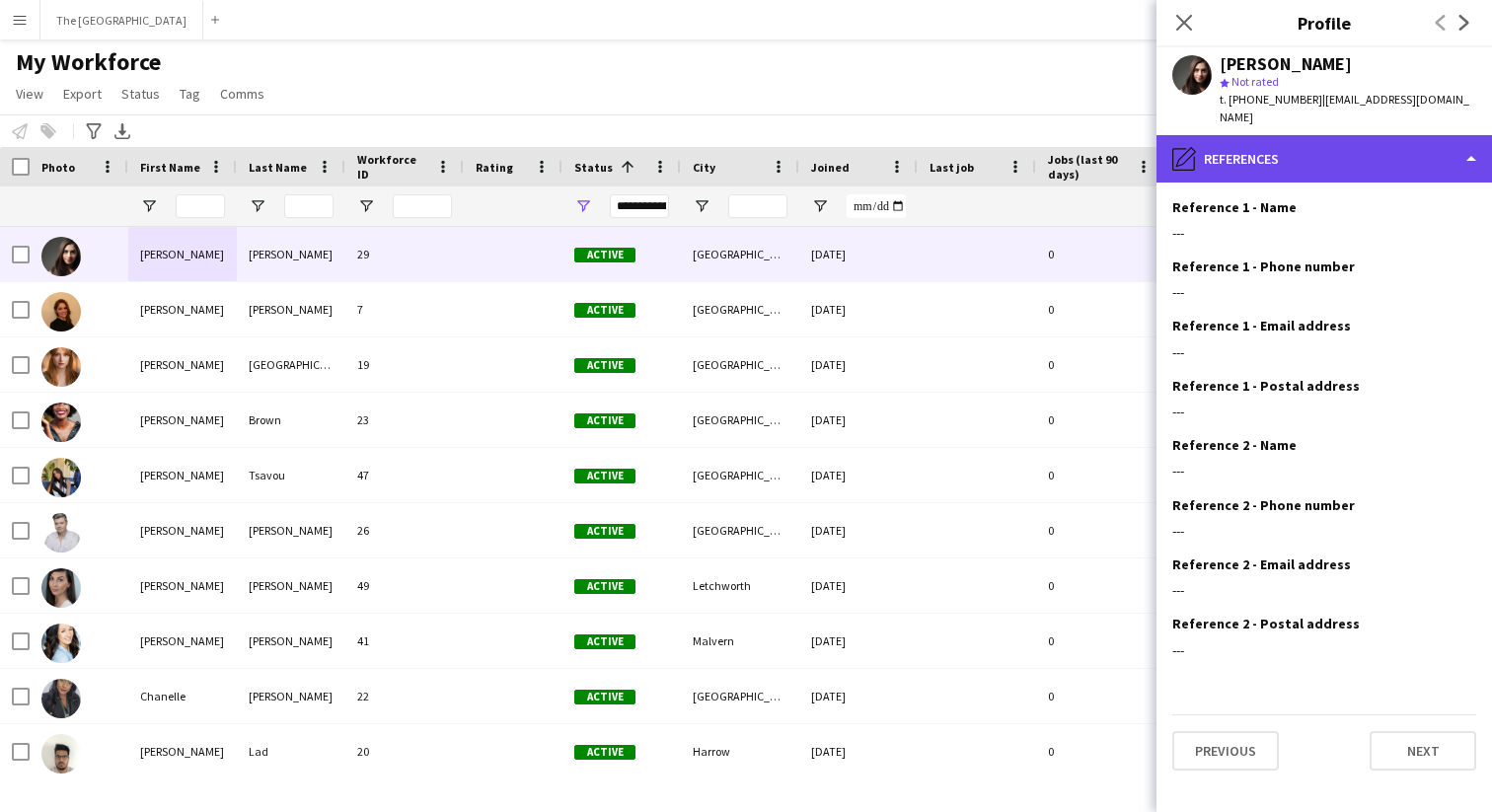
click at [1340, 150] on div "pencil4 References" at bounding box center [1325, 158] width 336 height 47
